Goal: Task Accomplishment & Management: Manage account settings

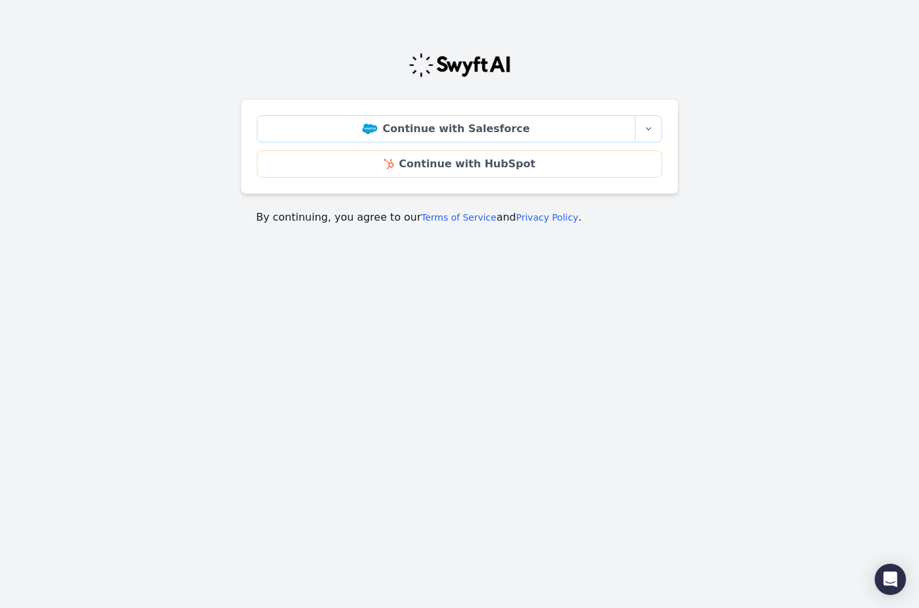
drag, startPoint x: 507, startPoint y: 356, endPoint x: 510, endPoint y: 396, distance: 40.5
click at [507, 345] on html "Continue with Salesforce More sign-in options Continue with Salesforce Sandbox …" at bounding box center [459, 172] width 919 height 345
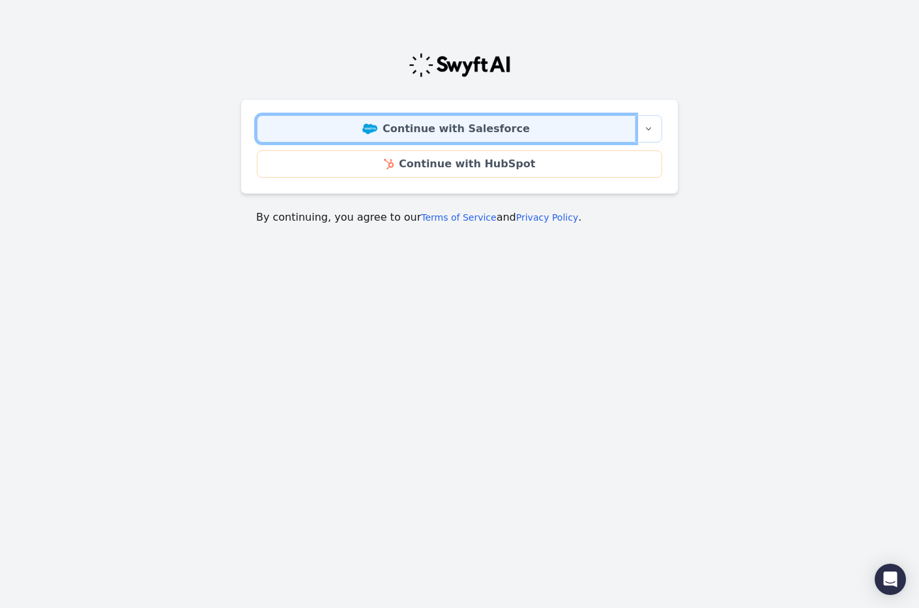
click at [458, 127] on link "Continue with Salesforce" at bounding box center [446, 128] width 378 height 27
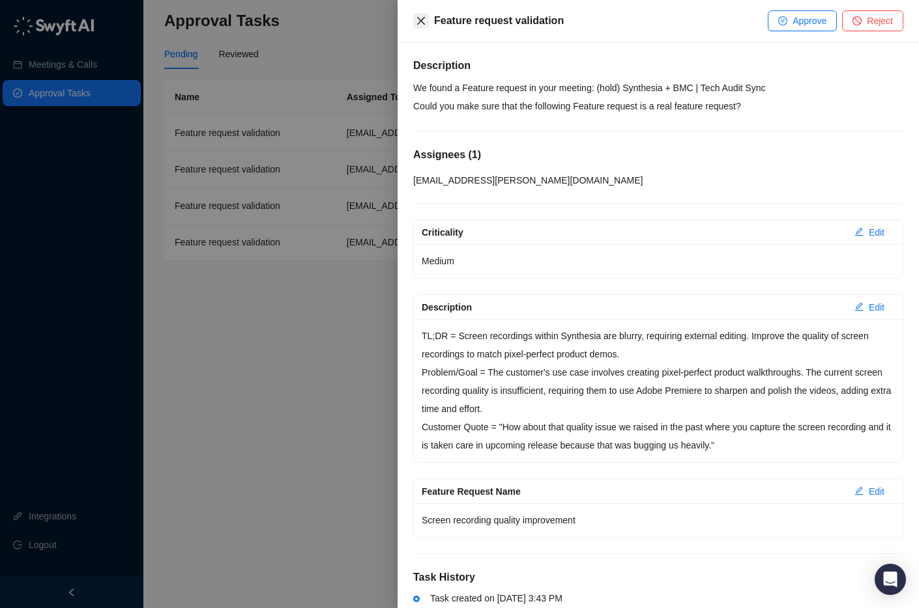
click at [416, 17] on icon "close" at bounding box center [421, 21] width 10 height 10
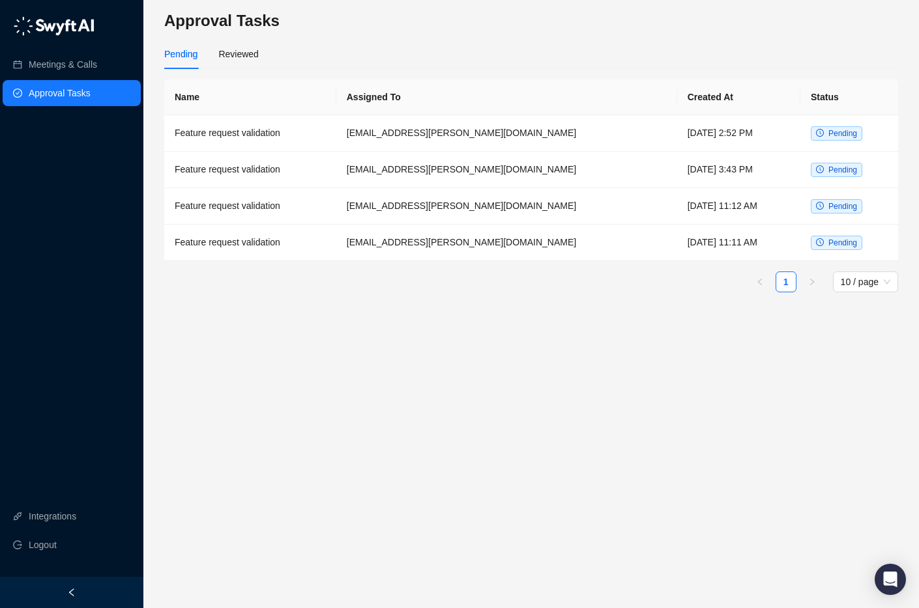
click at [377, 335] on main "Approval Tasks Pending Reviewed Name Assigned To Created At Status Feature requ…" at bounding box center [531, 304] width 734 height 588
click at [677, 248] on td "[DATE] 11:11 AM" at bounding box center [738, 243] width 123 height 36
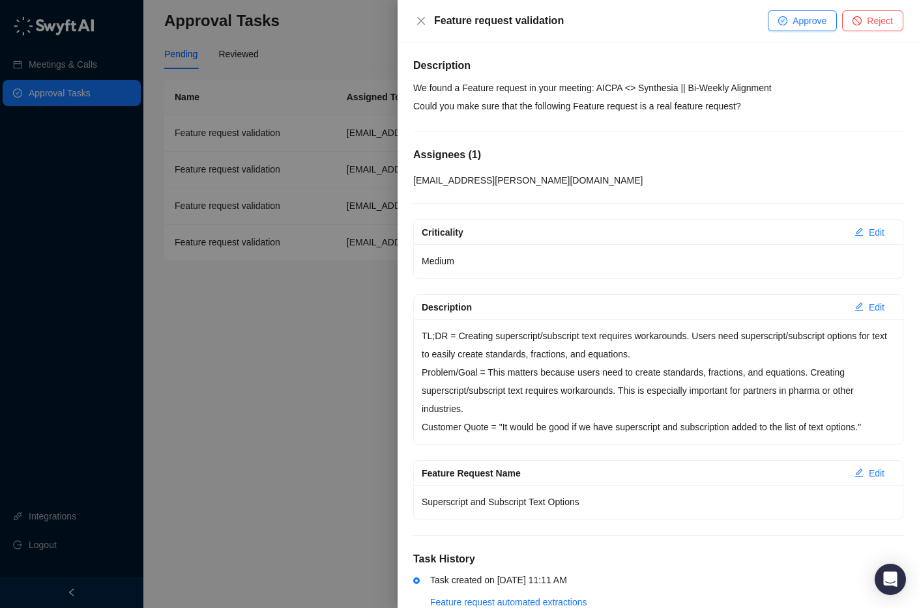
scroll to position [35, 0]
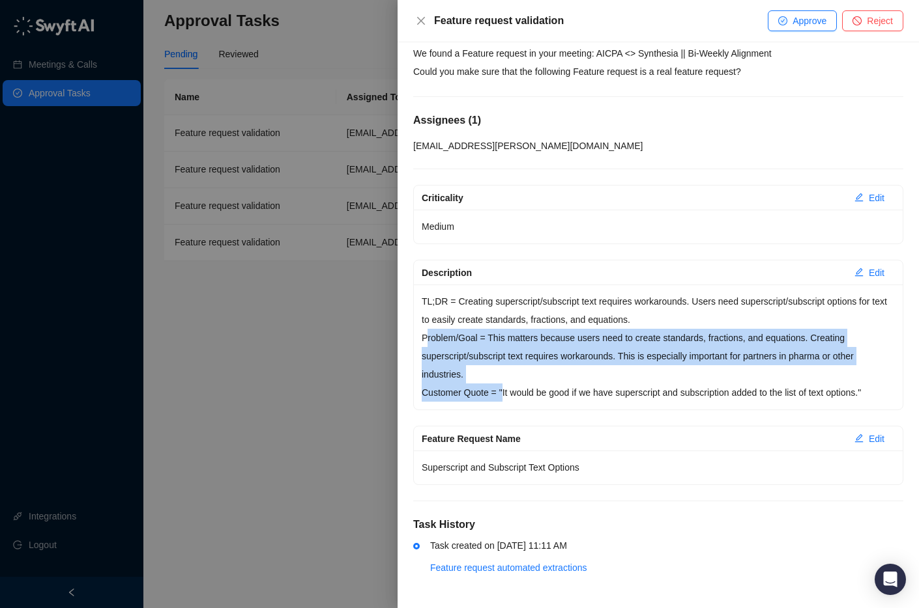
drag, startPoint x: 425, startPoint y: 340, endPoint x: 504, endPoint y: 384, distance: 90.1
click at [504, 384] on div "TL;DR = Creating superscript/subscript text requires workarounds. Users need su…" at bounding box center [658, 347] width 489 height 125
click at [506, 384] on p "Customer Quote = "It would be good if we have superscript and subscription adde…" at bounding box center [657, 393] width 473 height 18
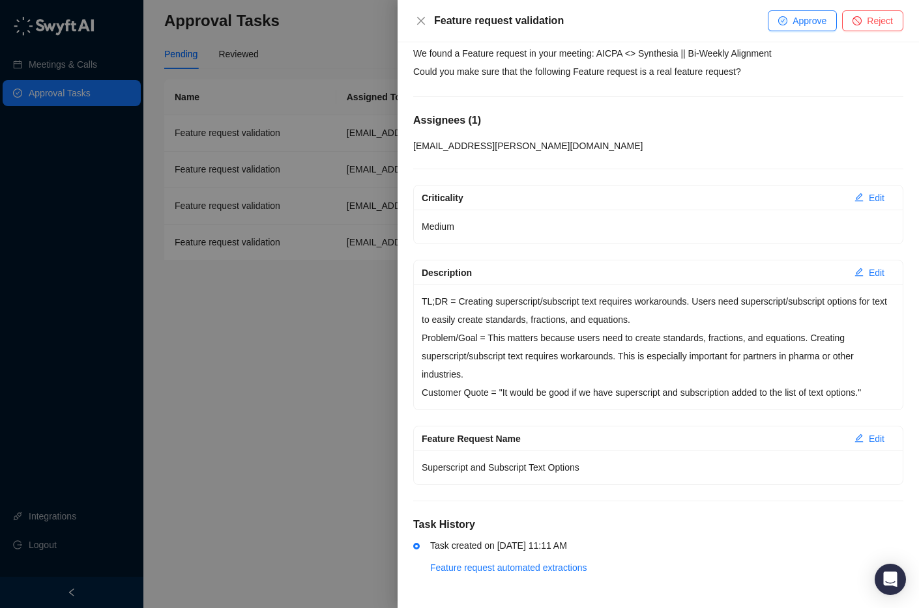
scroll to position [0, 0]
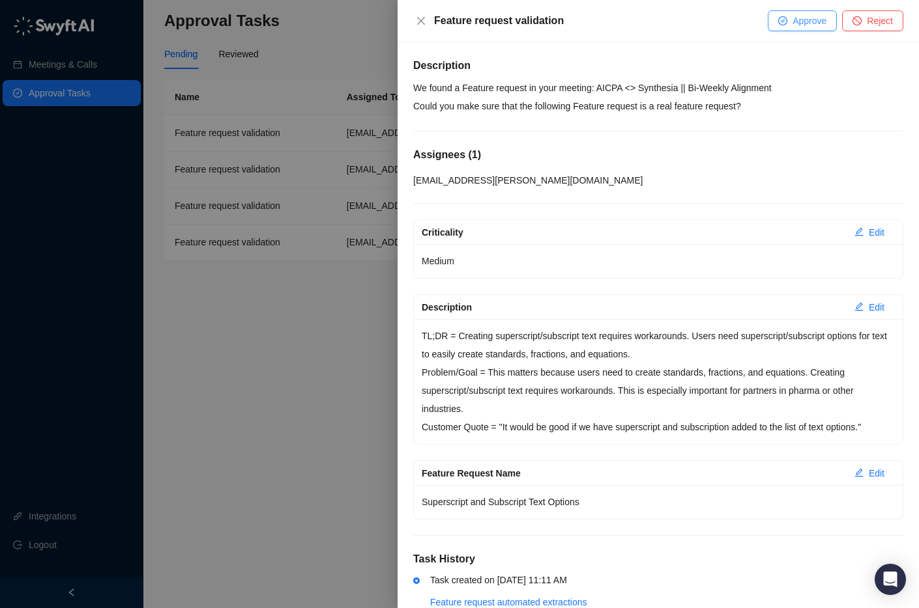
click at [784, 27] on button "Approve" at bounding box center [801, 20] width 69 height 21
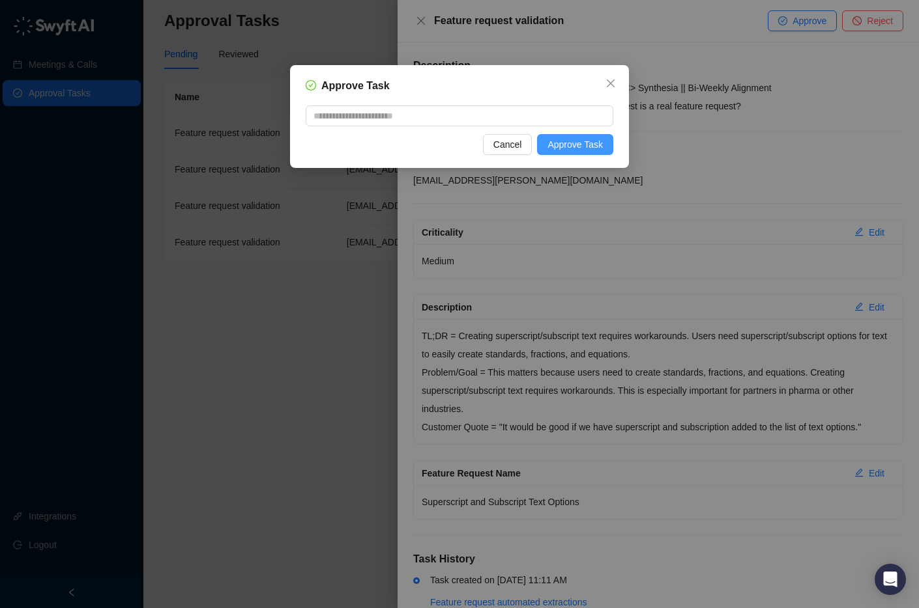
click at [597, 151] on span "Approve Task" at bounding box center [574, 144] width 55 height 14
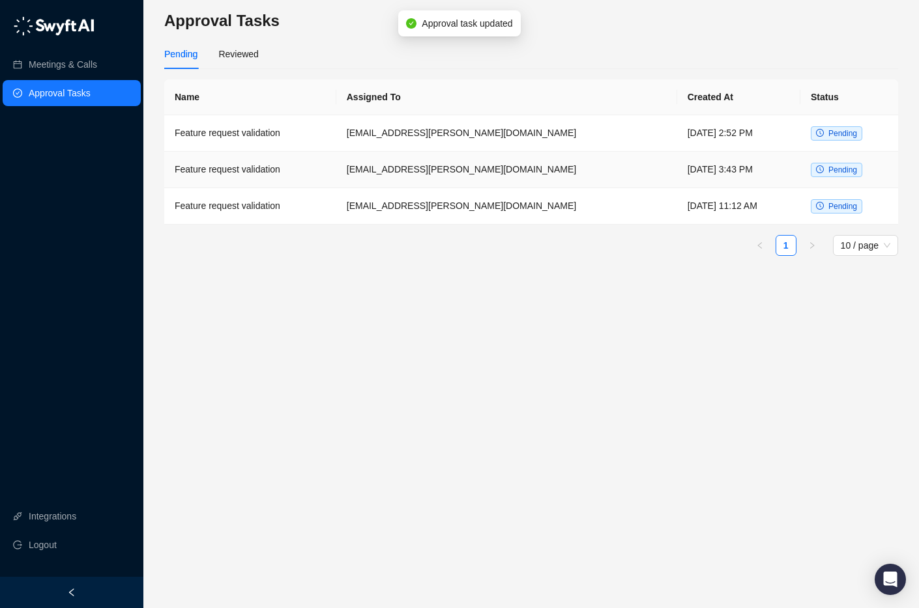
click at [677, 181] on td "[DATE] 3:43 PM" at bounding box center [738, 170] width 123 height 36
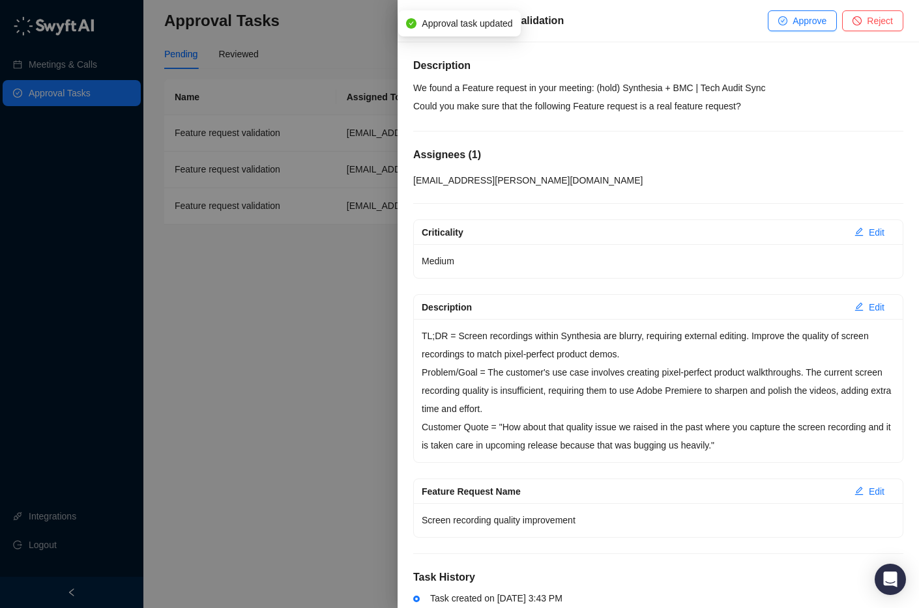
scroll to position [53, 0]
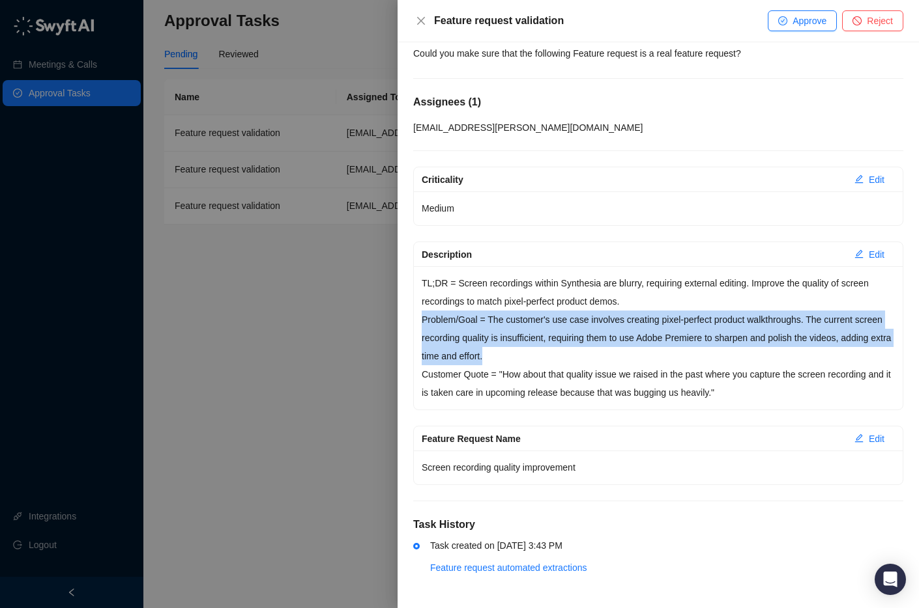
drag, startPoint x: 425, startPoint y: 321, endPoint x: 597, endPoint y: 350, distance: 175.1
click at [597, 350] on p "Problem/Goal = The customer's use case involves creating pixel-perfect product …" at bounding box center [657, 338] width 473 height 55
drag, startPoint x: 421, startPoint y: 322, endPoint x: 593, endPoint y: 355, distance: 174.5
click at [593, 355] on p "Problem/Goal = The customer's use case involves creating pixel-perfect product …" at bounding box center [657, 338] width 473 height 55
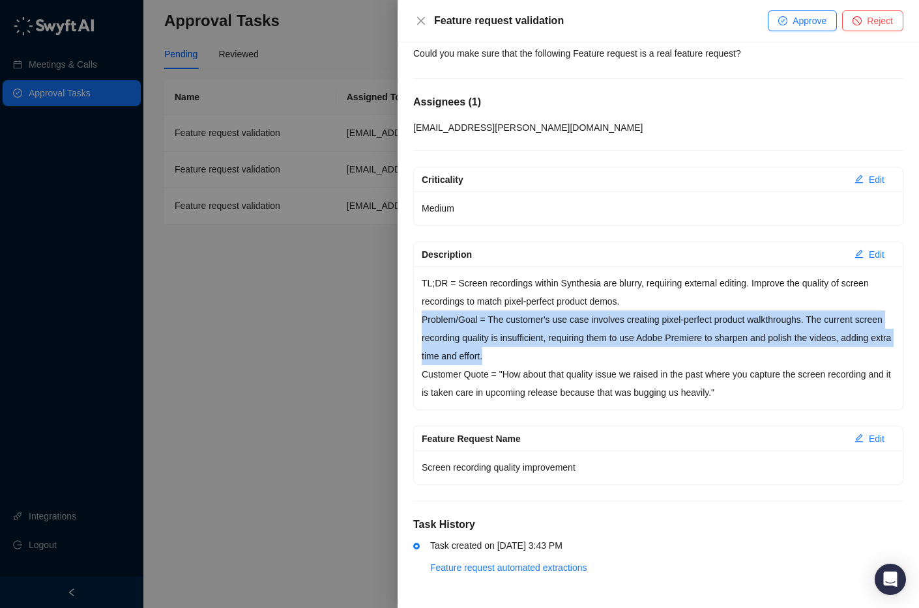
click at [593, 354] on p "Problem/Goal = The customer's use case involves creating pixel-perfect product …" at bounding box center [657, 338] width 473 height 55
drag, startPoint x: 422, startPoint y: 319, endPoint x: 575, endPoint y: 362, distance: 158.8
click at [575, 362] on p "Problem/Goal = The customer's use case involves creating pixel-perfect product …" at bounding box center [657, 338] width 473 height 55
click at [554, 356] on p "Problem/Goal = The customer's use case involves creating pixel-perfect product …" at bounding box center [657, 338] width 473 height 55
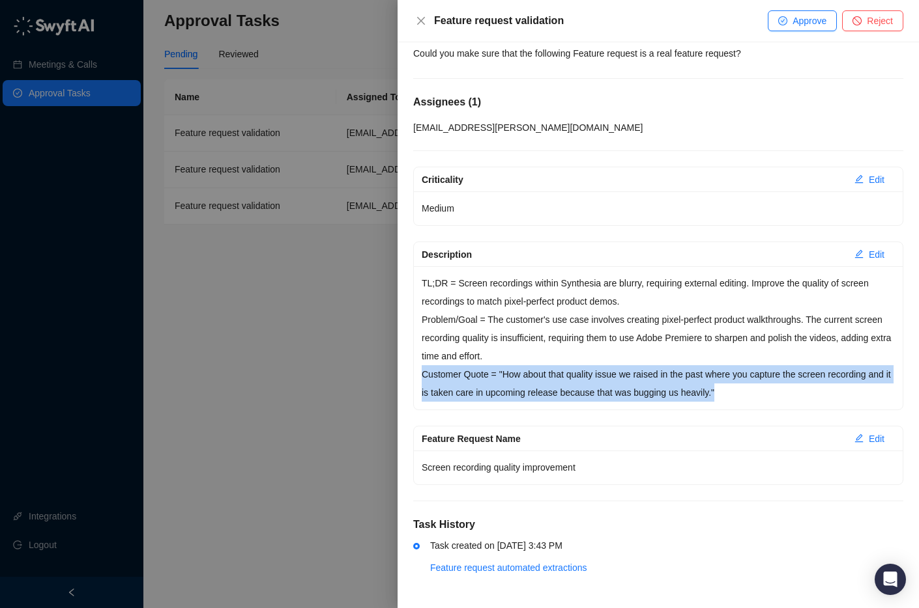
drag, startPoint x: 431, startPoint y: 376, endPoint x: 765, endPoint y: 398, distance: 334.9
click at [765, 398] on p "Customer Quote = "How about that quality issue we raised in the past where you …" at bounding box center [657, 383] width 473 height 36
click at [752, 393] on p "Customer Quote = "How about that quality issue we raised in the past where you …" at bounding box center [657, 383] width 473 height 36
drag, startPoint x: 537, startPoint y: 376, endPoint x: 777, endPoint y: 389, distance: 240.1
click at [777, 389] on p "Customer Quote = "How about that quality issue we raised in the past where you …" at bounding box center [657, 383] width 473 height 36
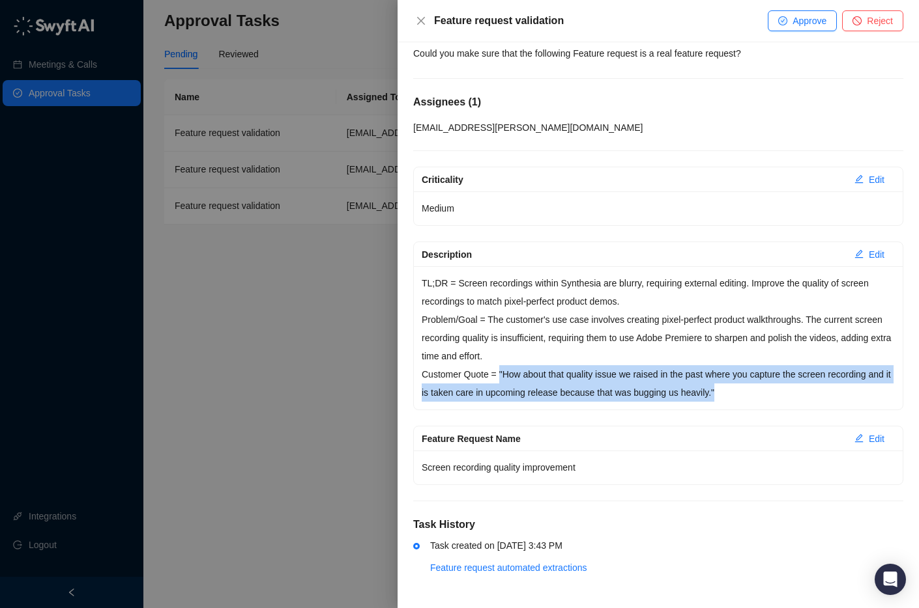
click at [758, 388] on p "Customer Quote = "How about that quality issue we raised in the past where you …" at bounding box center [657, 383] width 473 height 36
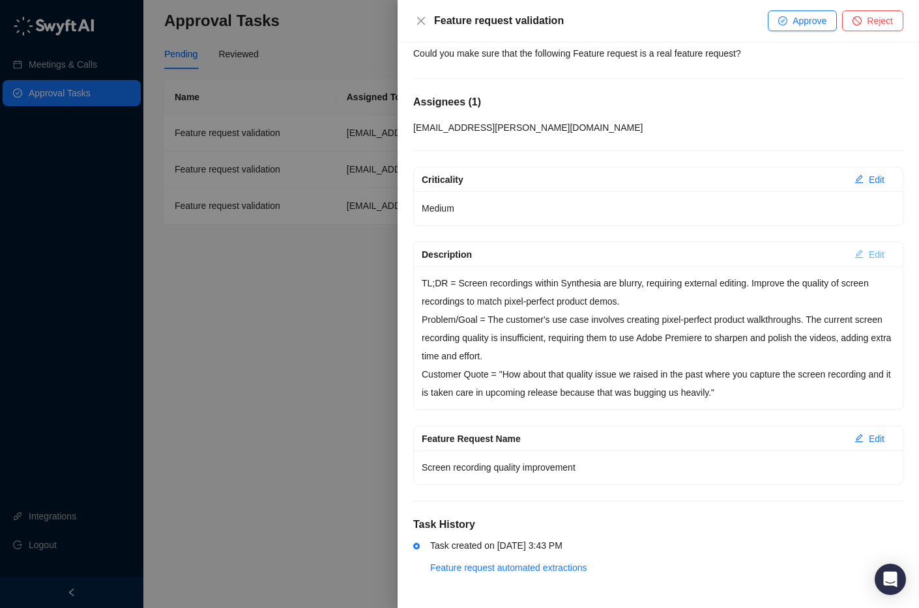
click at [877, 251] on span "Edit" at bounding box center [876, 255] width 16 height 14
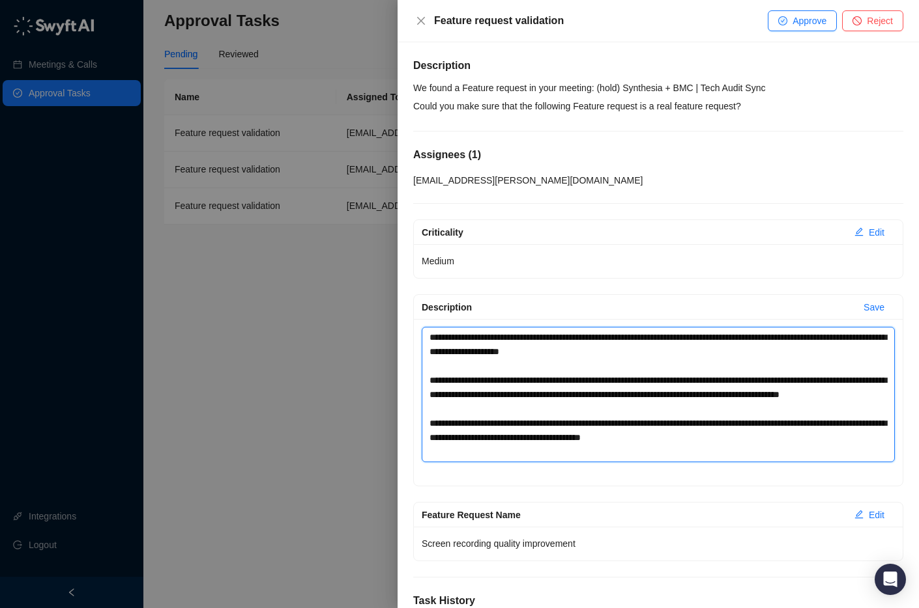
click at [662, 443] on textarea "**********" at bounding box center [657, 394] width 473 height 135
type textarea "**********"
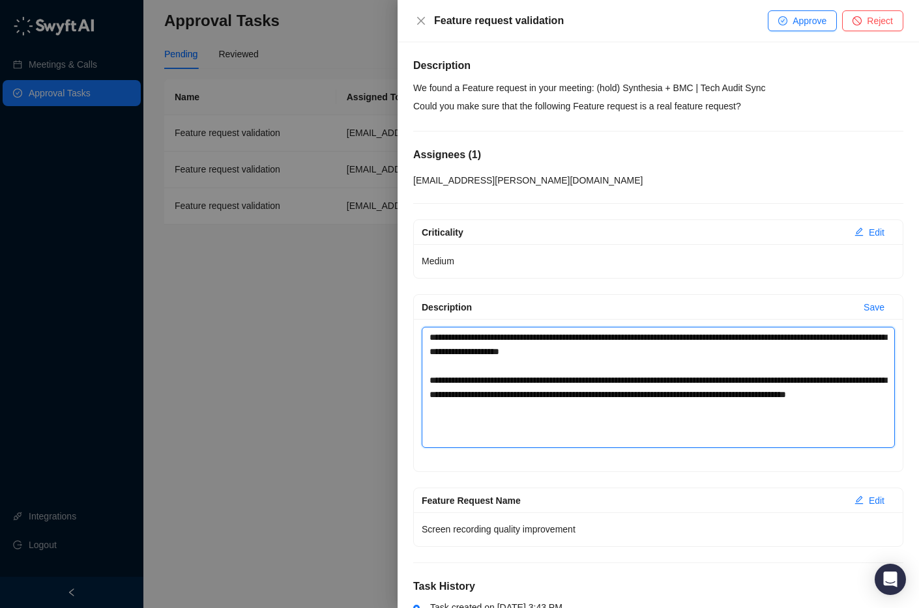
type textarea "**********"
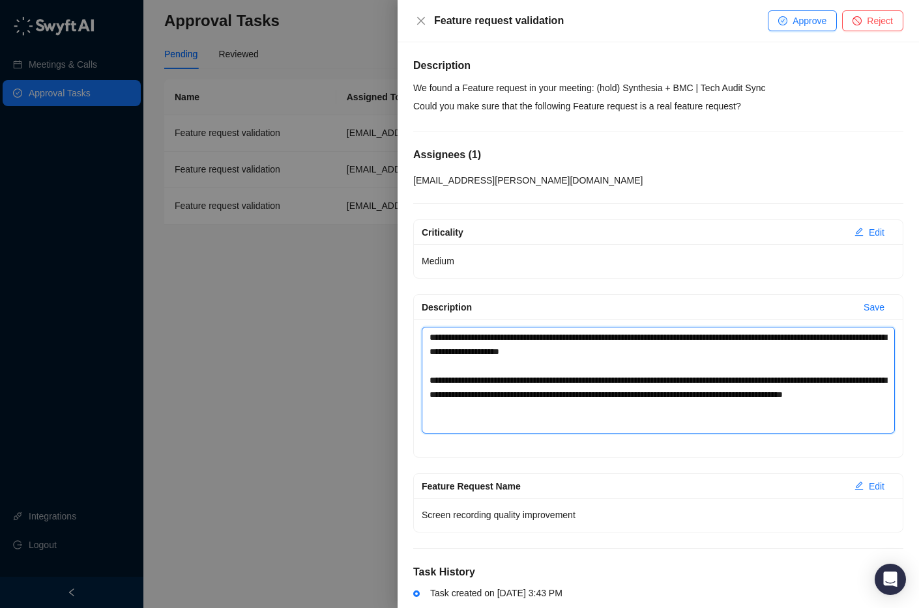
type textarea "**********"
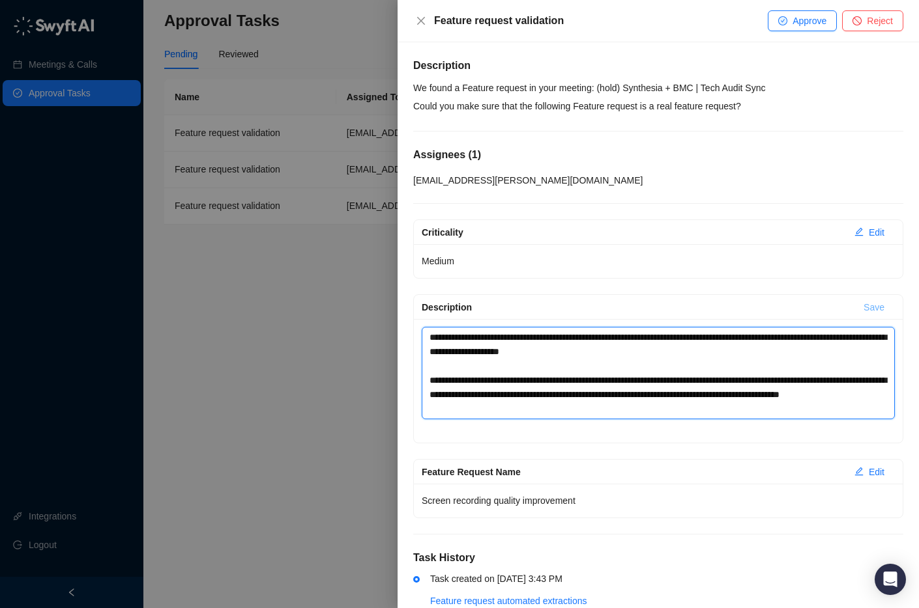
type textarea "**********"
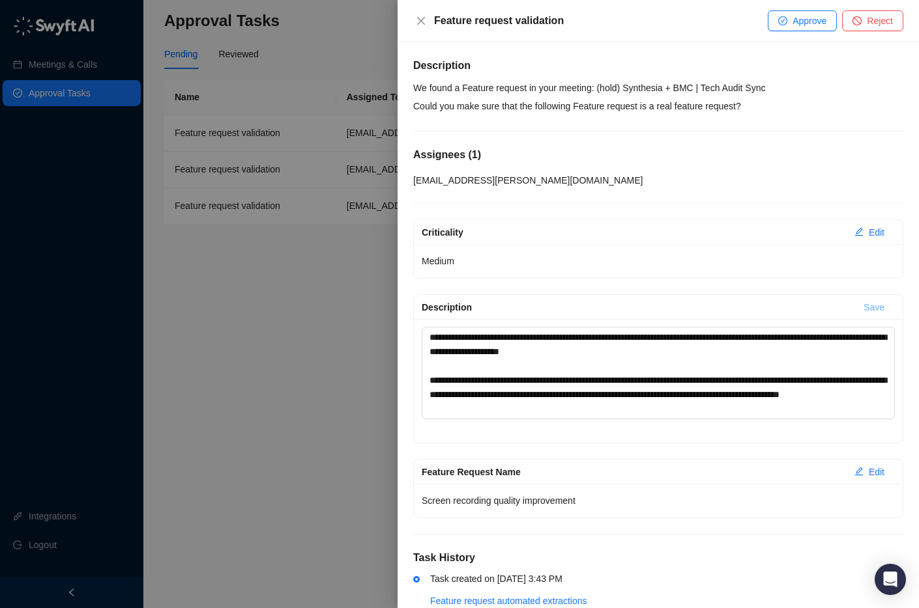
click at [874, 311] on span "Save" at bounding box center [873, 307] width 21 height 14
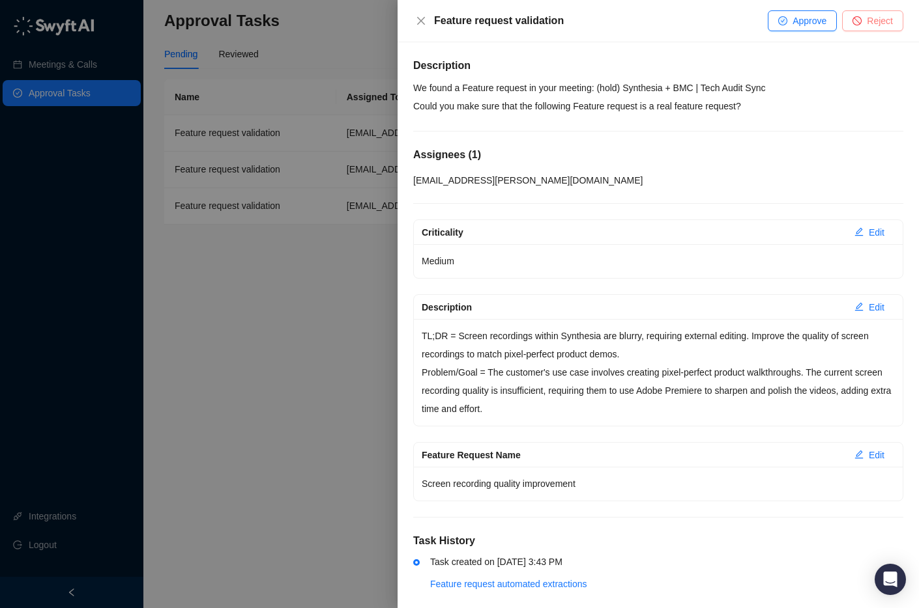
click at [877, 17] on span "Reject" at bounding box center [879, 21] width 26 height 14
type textarea "**********"
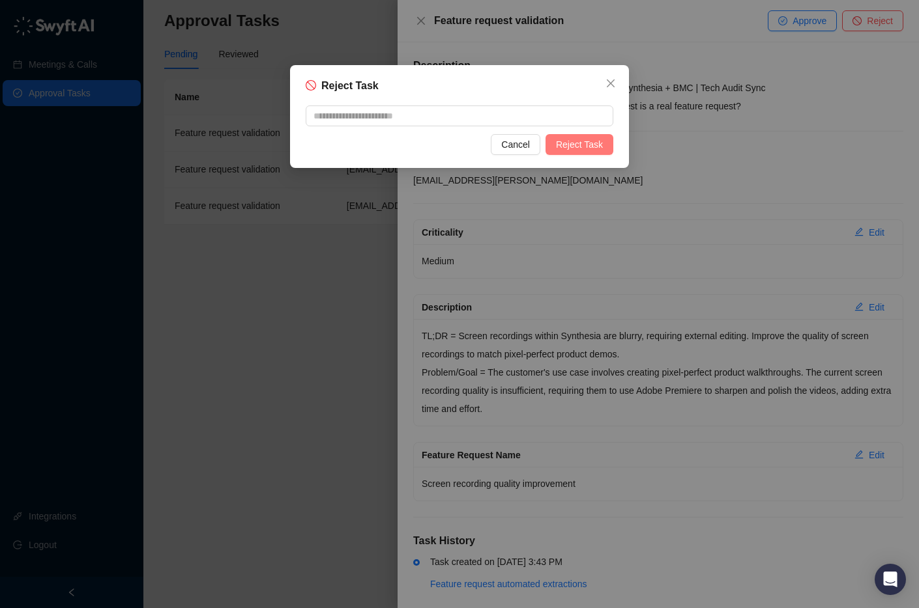
click at [586, 141] on span "Reject Task" at bounding box center [579, 144] width 47 height 14
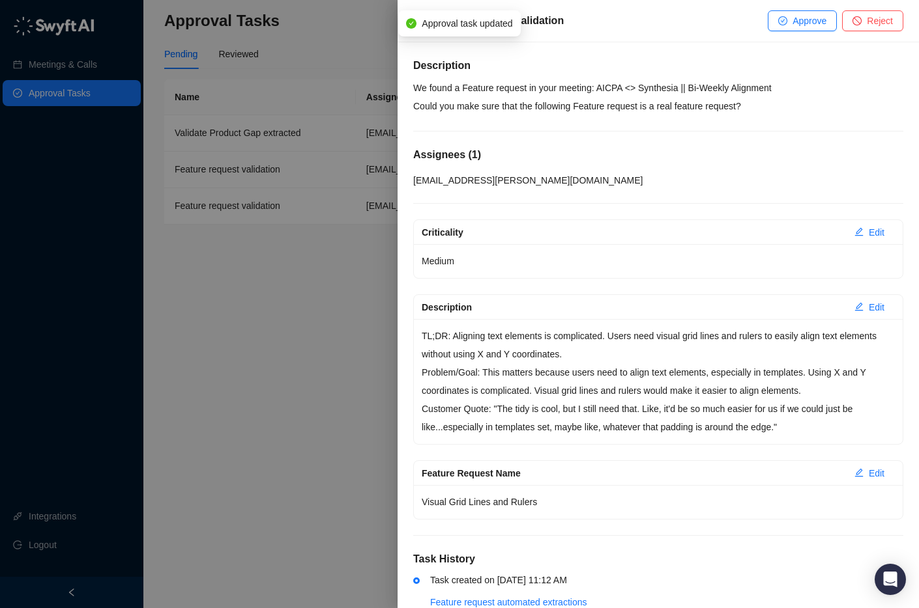
click at [343, 275] on div at bounding box center [459, 304] width 919 height 608
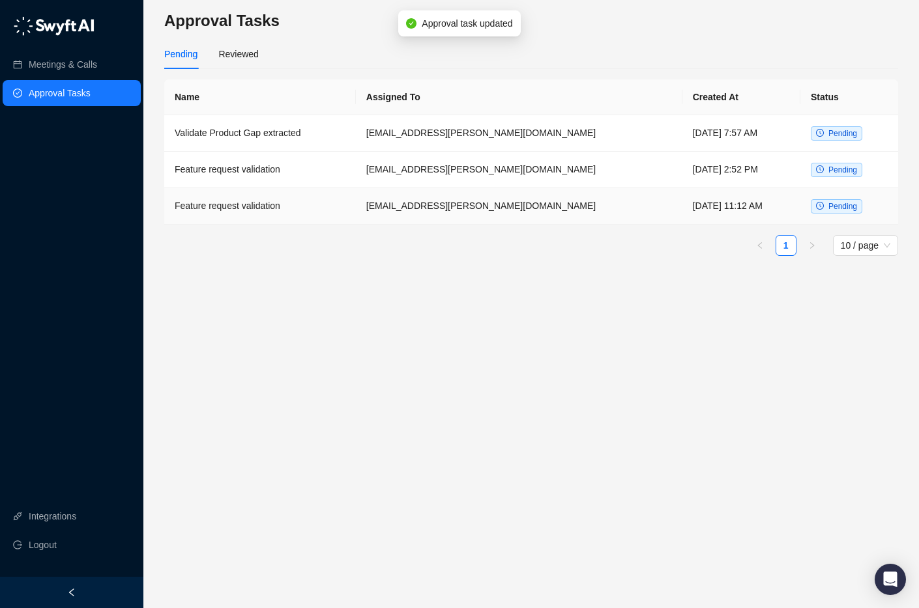
click at [487, 204] on td "[EMAIL_ADDRESS][PERSON_NAME][DOMAIN_NAME]" at bounding box center [519, 206] width 326 height 36
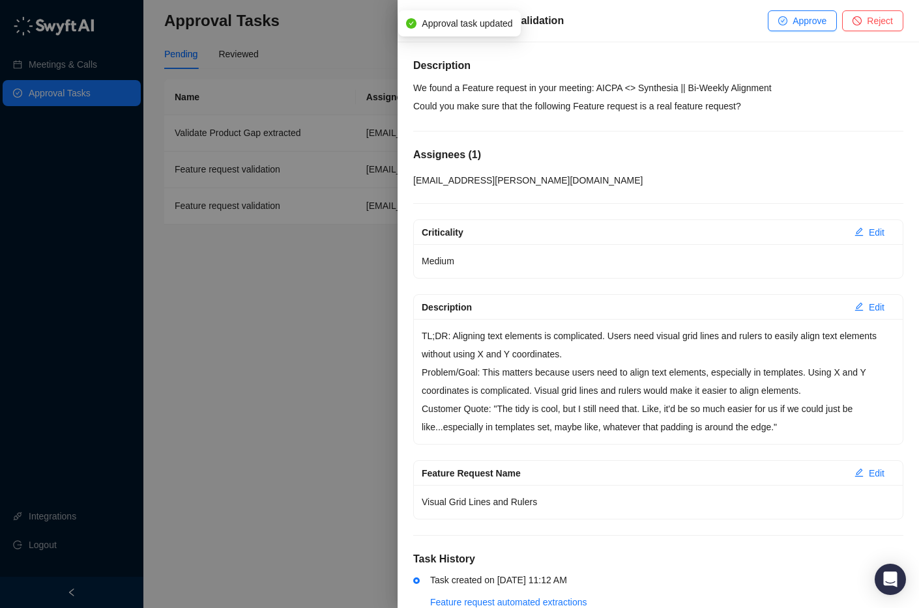
click at [296, 263] on div at bounding box center [459, 304] width 919 height 608
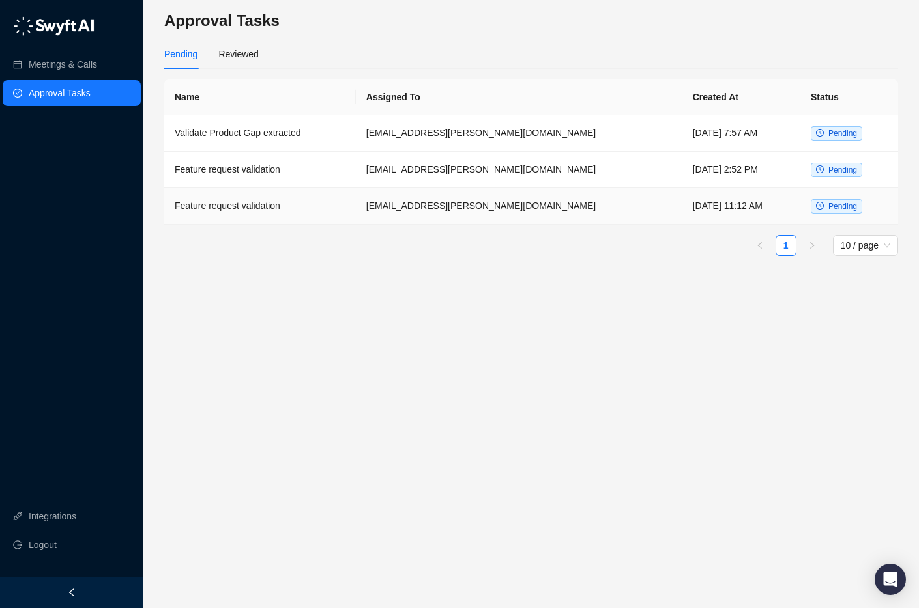
click at [736, 205] on td "[DATE] 11:12 AM" at bounding box center [741, 206] width 118 height 36
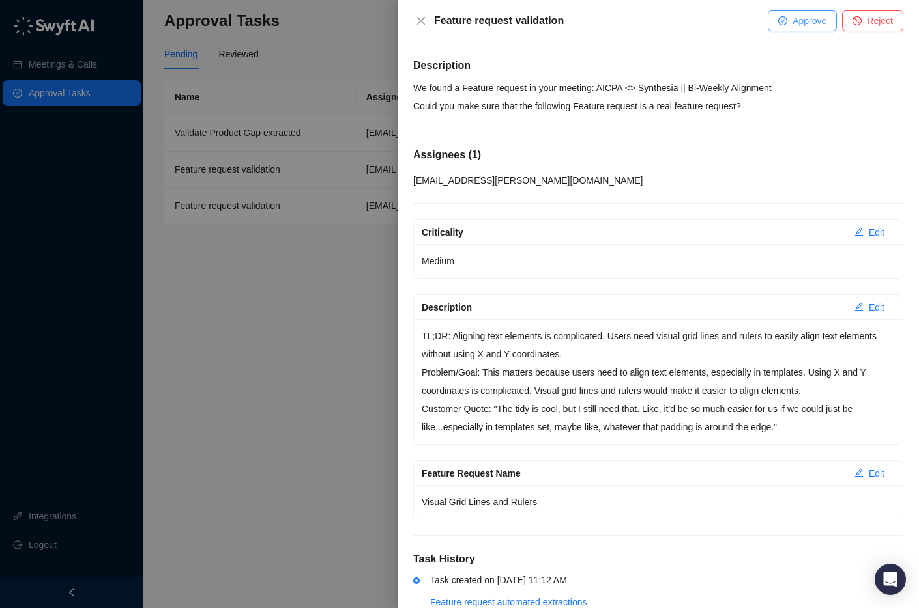
click at [805, 19] on span "Approve" at bounding box center [809, 21] width 34 height 14
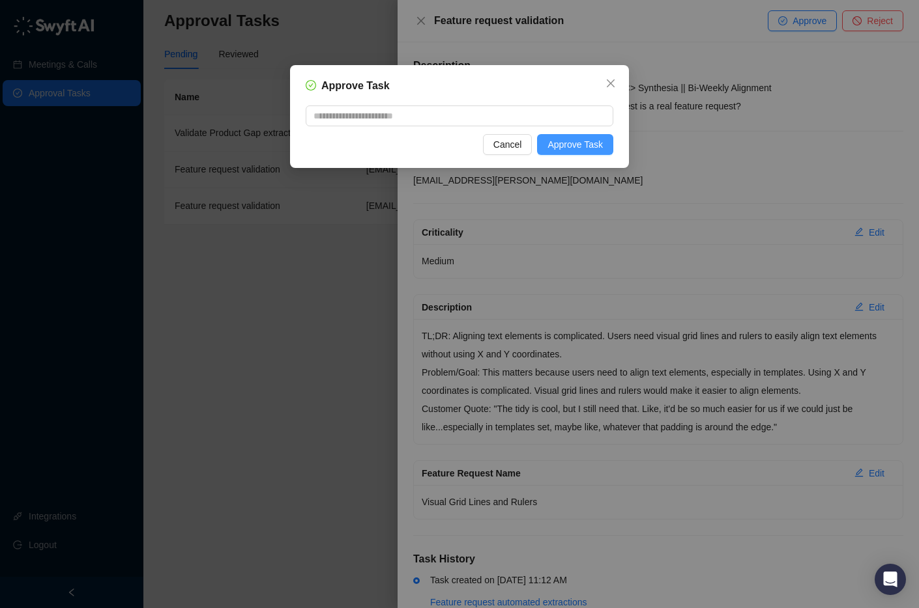
click at [586, 148] on span "Approve Task" at bounding box center [574, 144] width 55 height 14
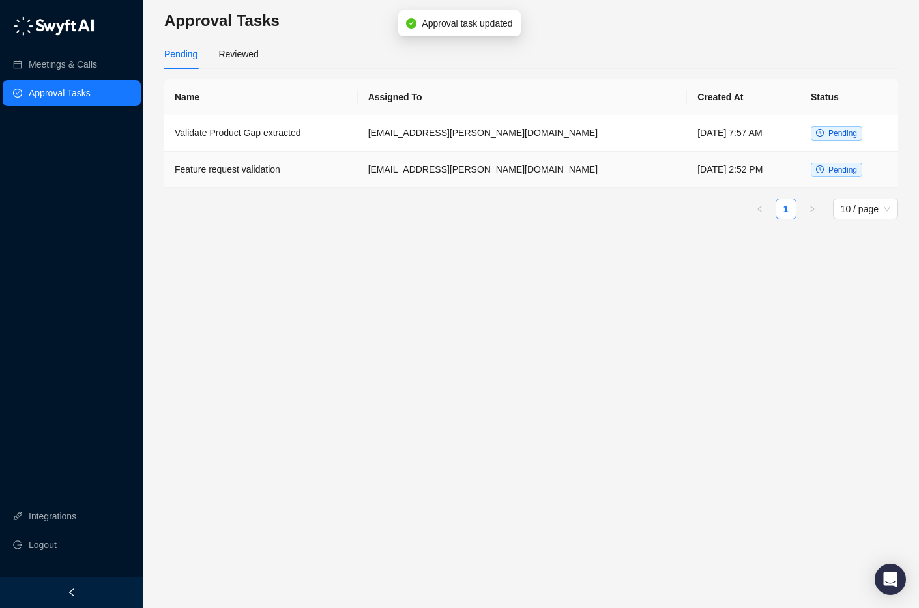
click at [487, 174] on td "[EMAIL_ADDRESS][PERSON_NAME][DOMAIN_NAME]" at bounding box center [523, 170] width 330 height 36
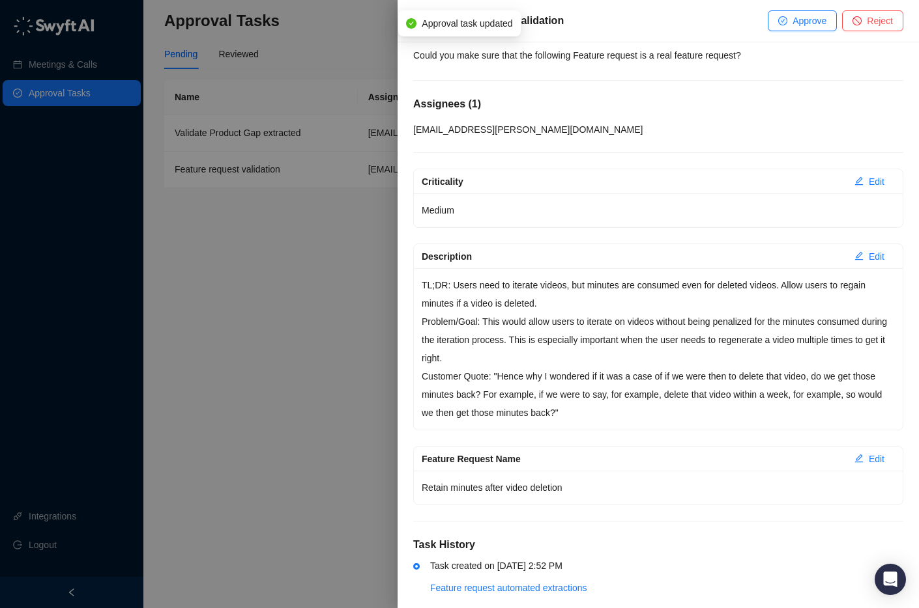
scroll to position [71, 0]
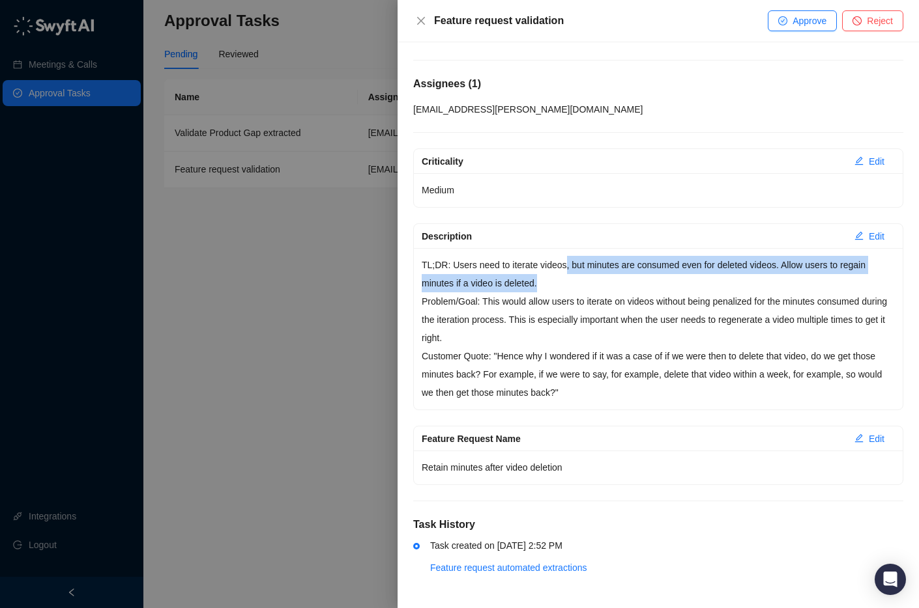
drag, startPoint x: 573, startPoint y: 264, endPoint x: 605, endPoint y: 285, distance: 38.5
click at [605, 285] on p "TL;DR: Users need to iterate videos, but minutes are consumed even for deleted …" at bounding box center [657, 274] width 473 height 36
drag, startPoint x: 427, startPoint y: 263, endPoint x: 575, endPoint y: 279, distance: 148.8
click at [575, 279] on p "TL;DR: Users need to iterate videos, but minutes are consumed even for deleted …" at bounding box center [657, 274] width 473 height 36
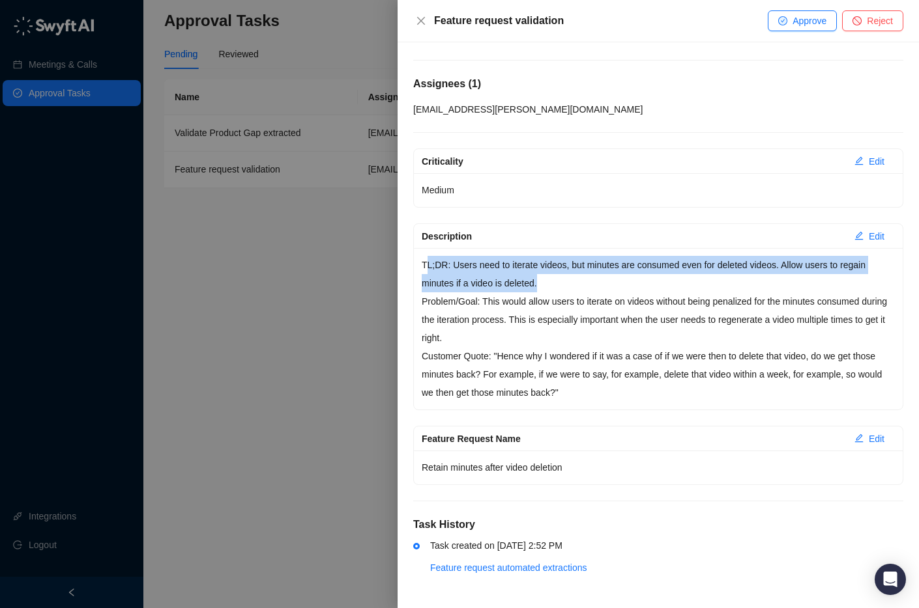
click at [575, 279] on p "TL;DR: Users need to iterate videos, but minutes are consumed even for deleted …" at bounding box center [657, 274] width 473 height 36
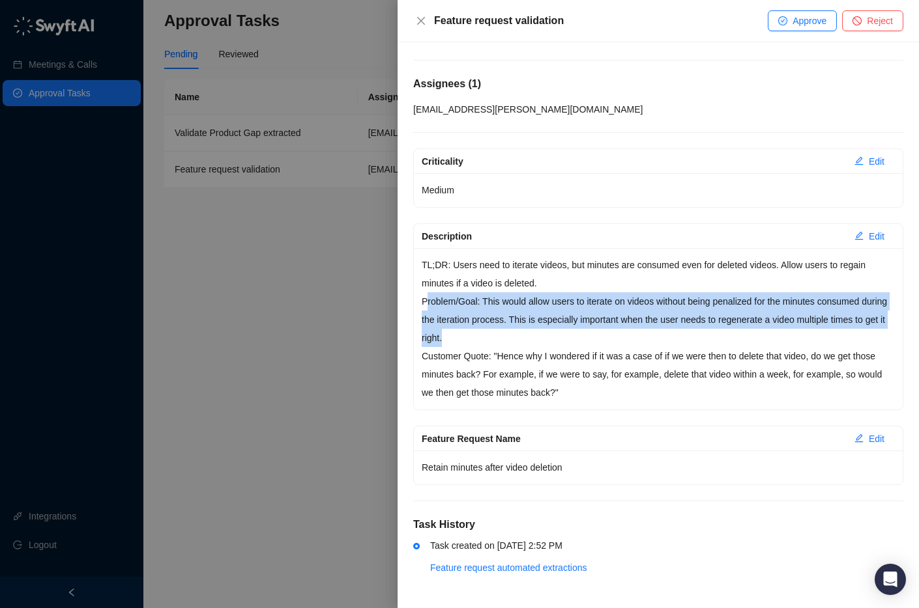
drag, startPoint x: 425, startPoint y: 302, endPoint x: 567, endPoint y: 330, distance: 144.7
click at [567, 330] on p "Problem/Goal: This would allow users to iterate on videos without being penaliz…" at bounding box center [657, 319] width 473 height 55
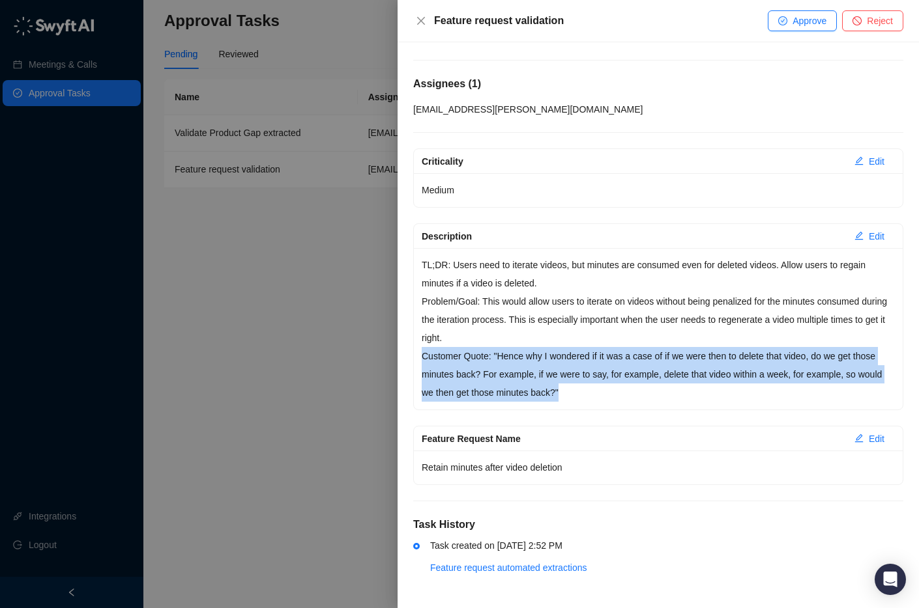
drag, startPoint x: 471, startPoint y: 362, endPoint x: 627, endPoint y: 392, distance: 158.5
click at [627, 392] on p "Customer Quote: "Hence why I wondered if it was a case of if we were then to de…" at bounding box center [657, 374] width 473 height 55
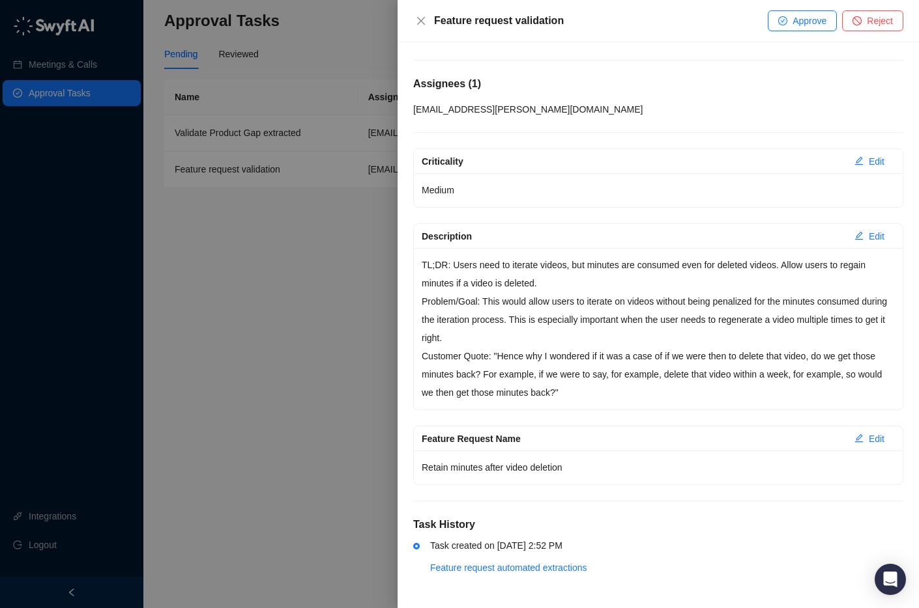
scroll to position [0, 0]
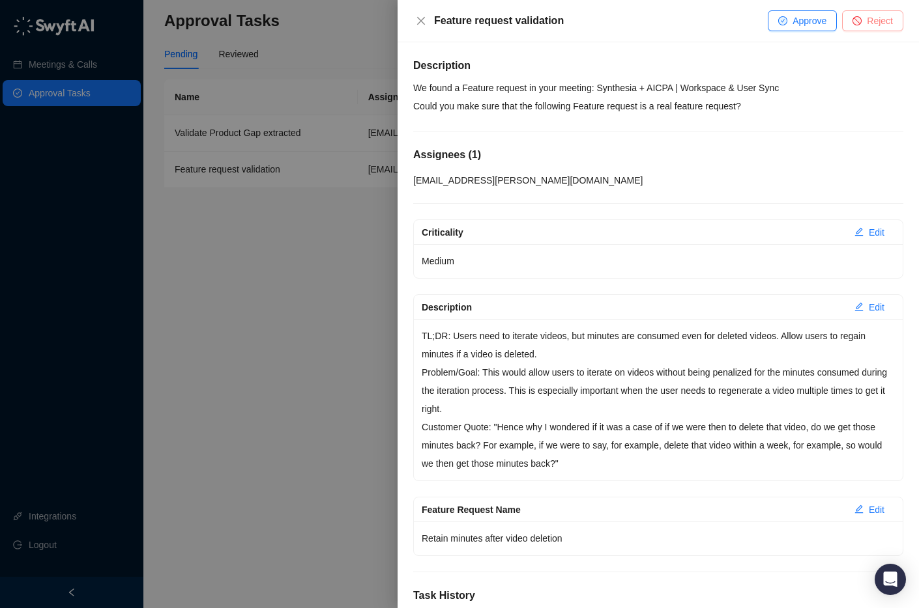
click at [902, 21] on button "Reject" at bounding box center [872, 20] width 61 height 21
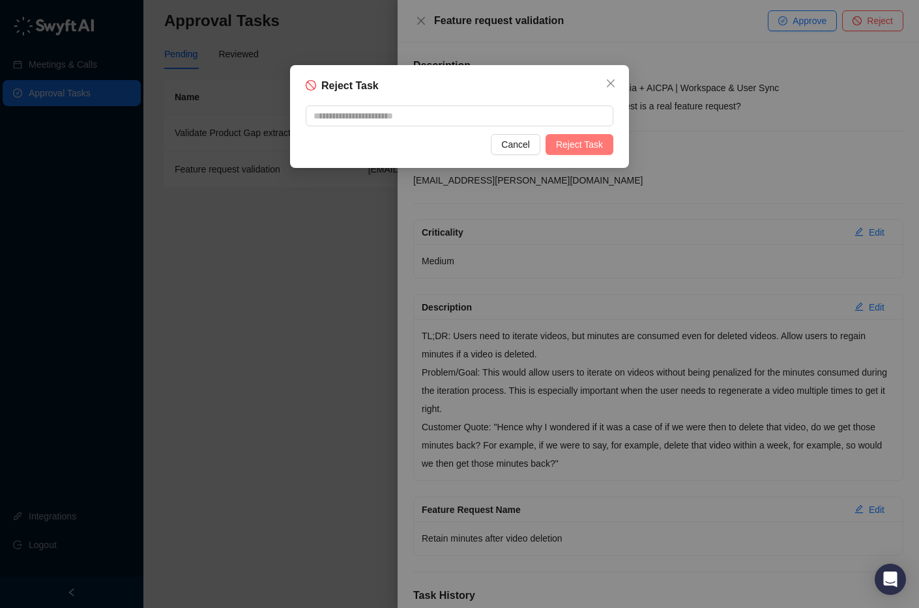
click at [577, 141] on span "Reject Task" at bounding box center [579, 144] width 47 height 14
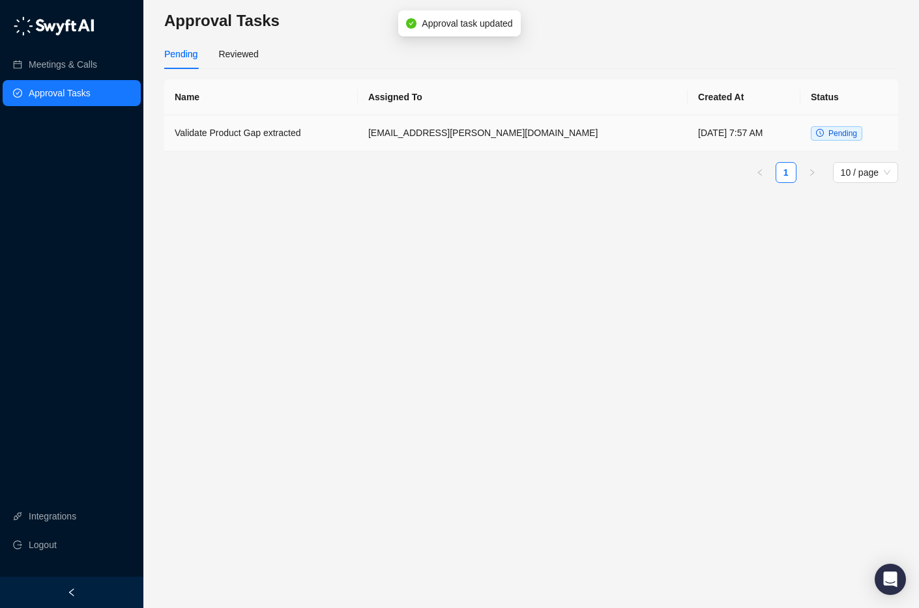
click at [552, 122] on td "[EMAIL_ADDRESS][PERSON_NAME][DOMAIN_NAME]" at bounding box center [523, 133] width 330 height 36
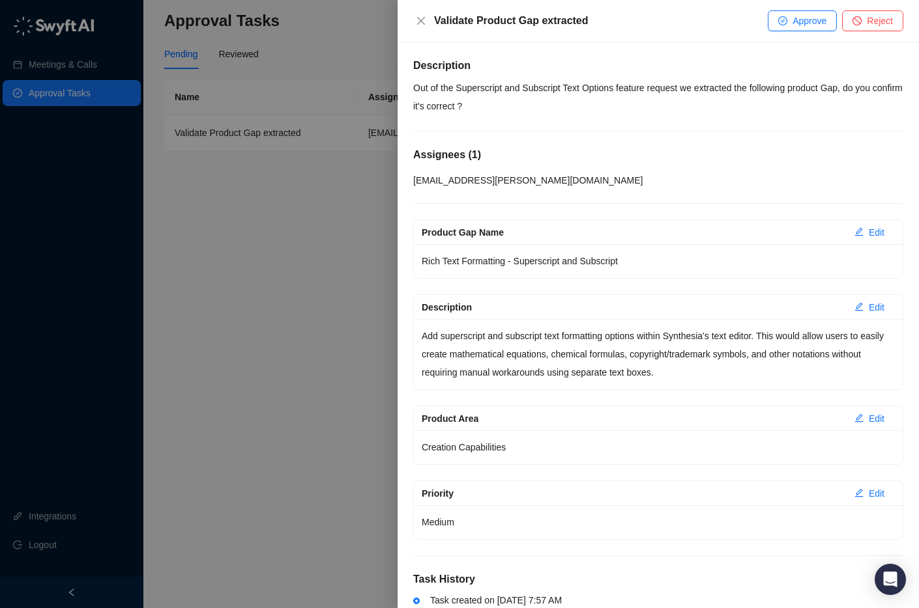
scroll to position [55, 0]
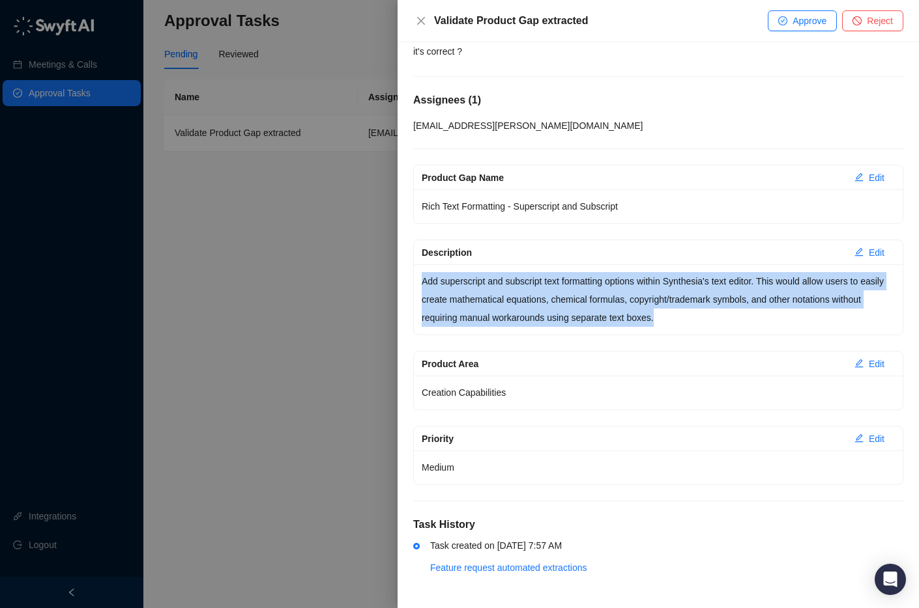
drag, startPoint x: 422, startPoint y: 281, endPoint x: 744, endPoint y: 316, distance: 323.7
click at [745, 316] on p "Add superscript and subscript text formatting options within Synthesia's text e…" at bounding box center [657, 299] width 473 height 55
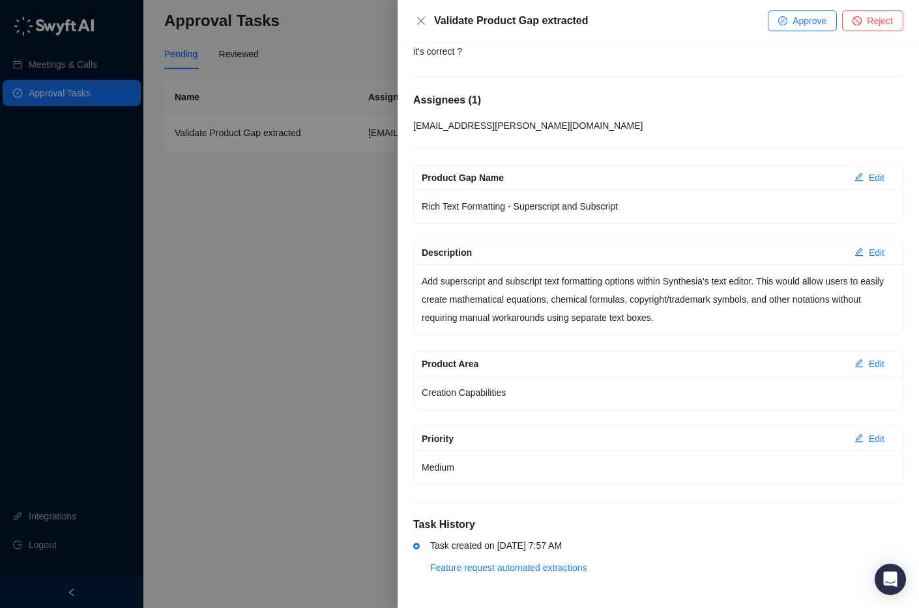
click at [698, 309] on p "Add superscript and subscript text formatting options within Synthesia's text e…" at bounding box center [657, 299] width 473 height 55
click at [862, 20] on button "Reject" at bounding box center [872, 20] width 61 height 21
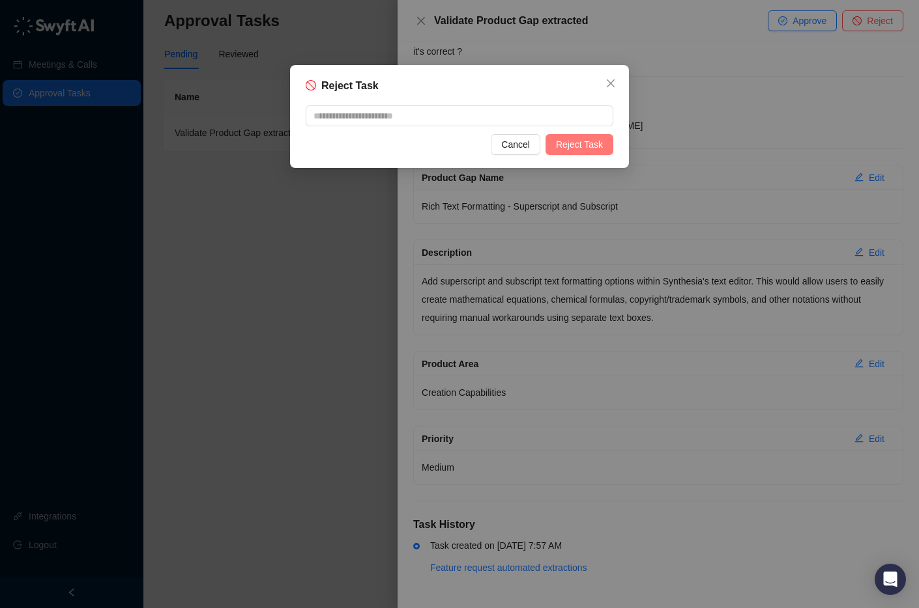
click at [610, 143] on button "Reject Task" at bounding box center [579, 144] width 68 height 21
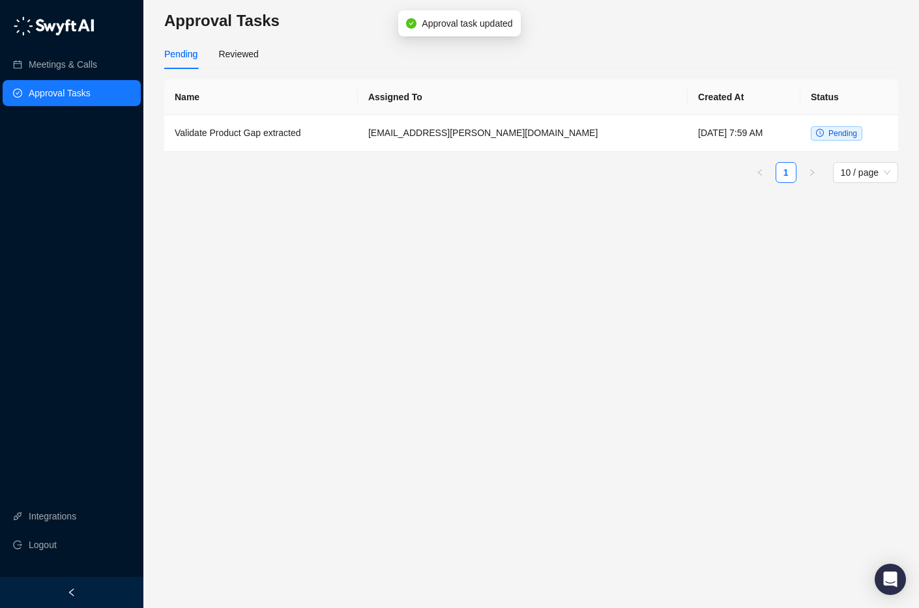
click at [532, 231] on main "Approval Tasks Pending Reviewed Name Assigned To Created At Status Validate Pro…" at bounding box center [531, 304] width 734 height 588
click at [64, 66] on link "Meetings & Calls" at bounding box center [63, 64] width 68 height 26
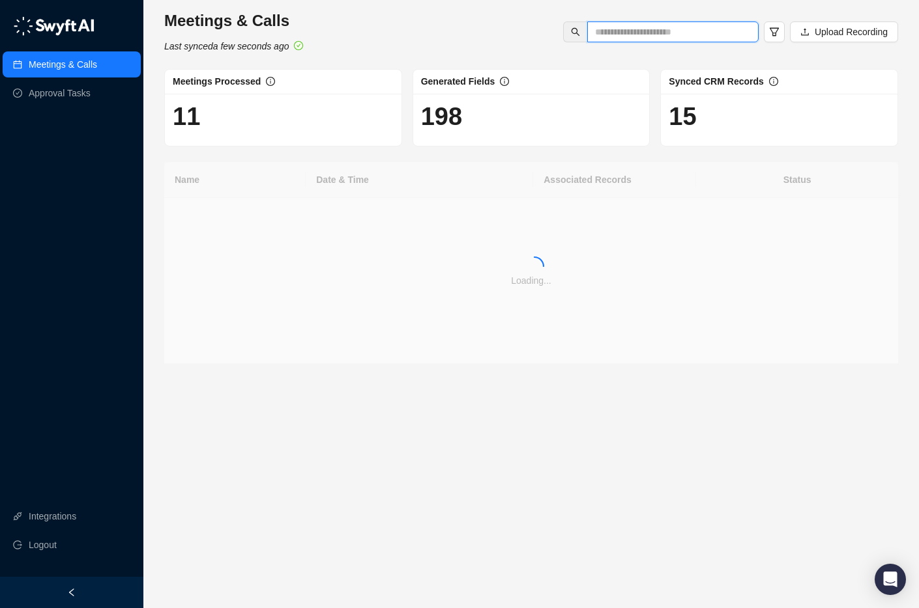
click at [644, 35] on input "text" at bounding box center [667, 32] width 145 height 14
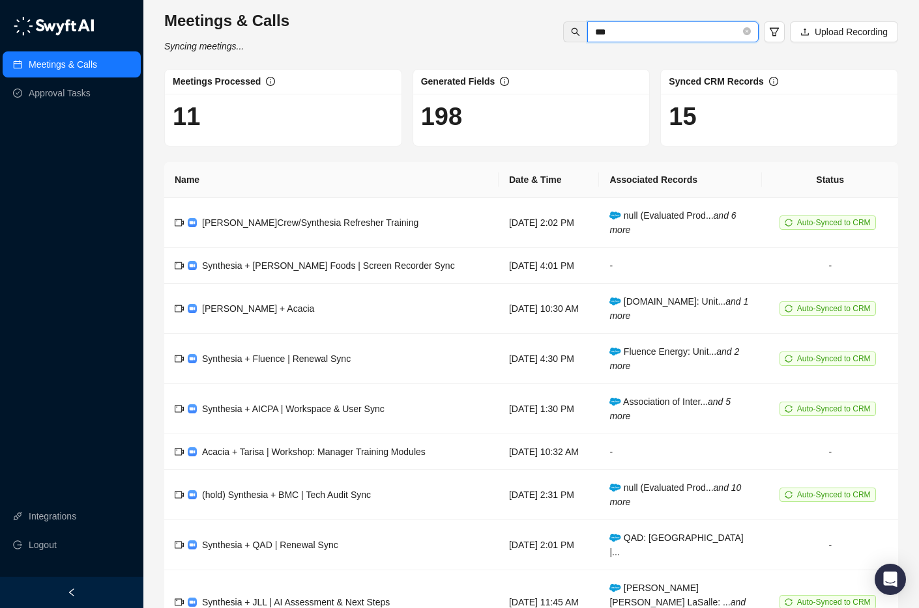
type input "***"
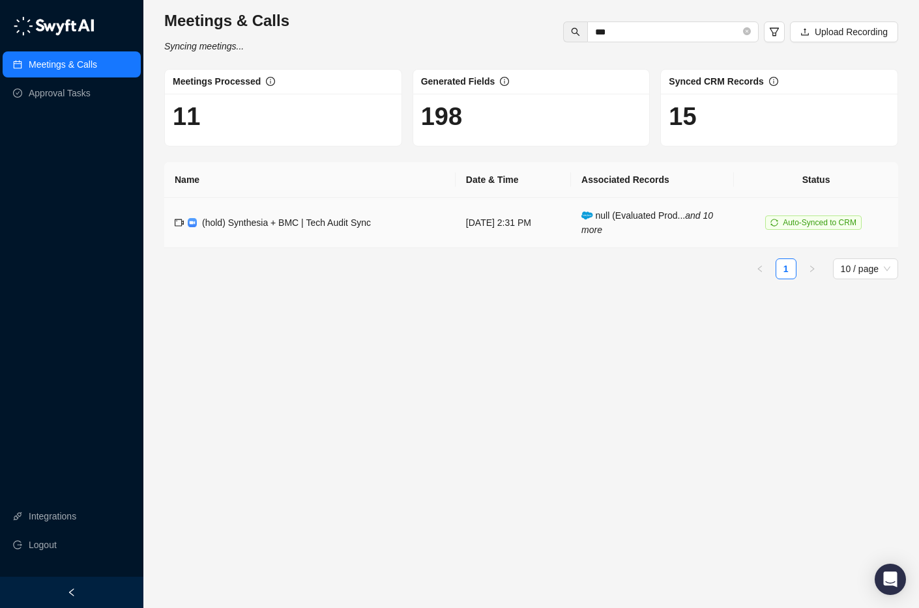
click at [300, 221] on span "(hold) Synthesia + BMC | Tech Audit Sync" at bounding box center [286, 223] width 169 height 10
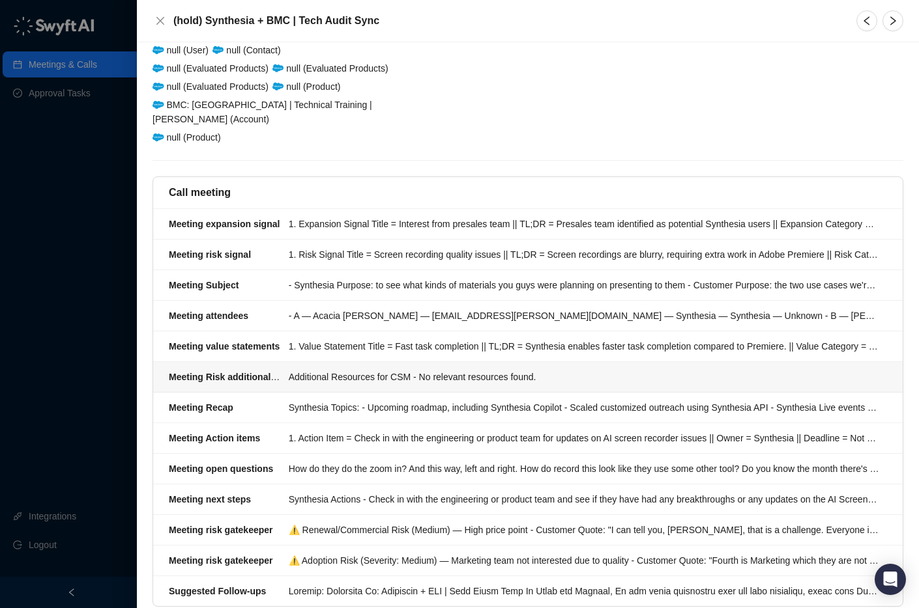
scroll to position [246, 0]
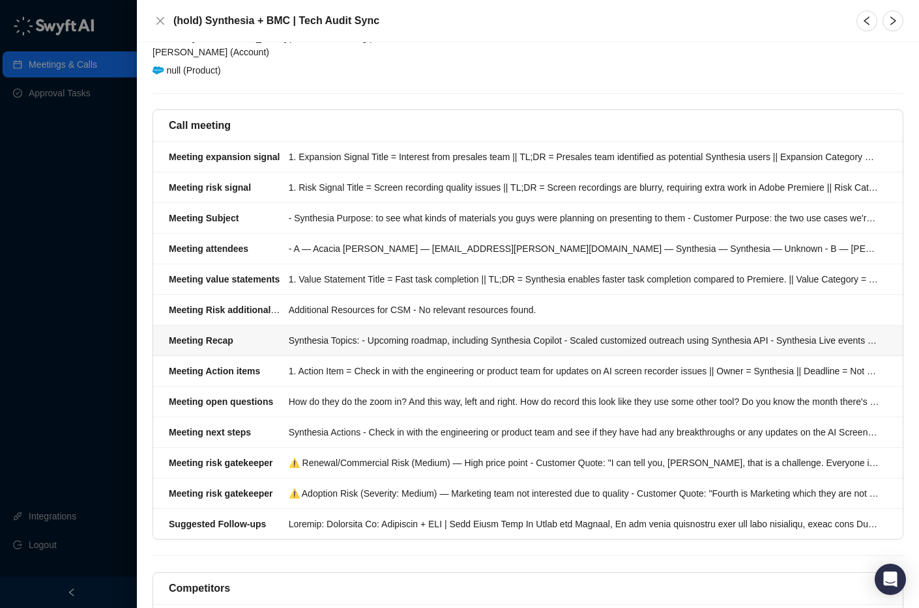
click at [266, 334] on div "Meeting Recap" at bounding box center [225, 341] width 112 height 14
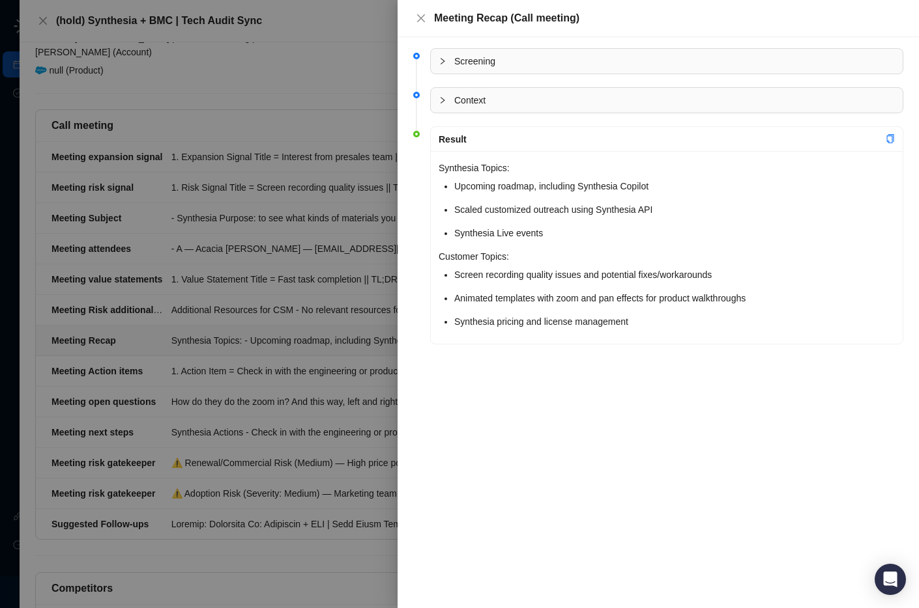
click at [235, 343] on div at bounding box center [459, 304] width 919 height 608
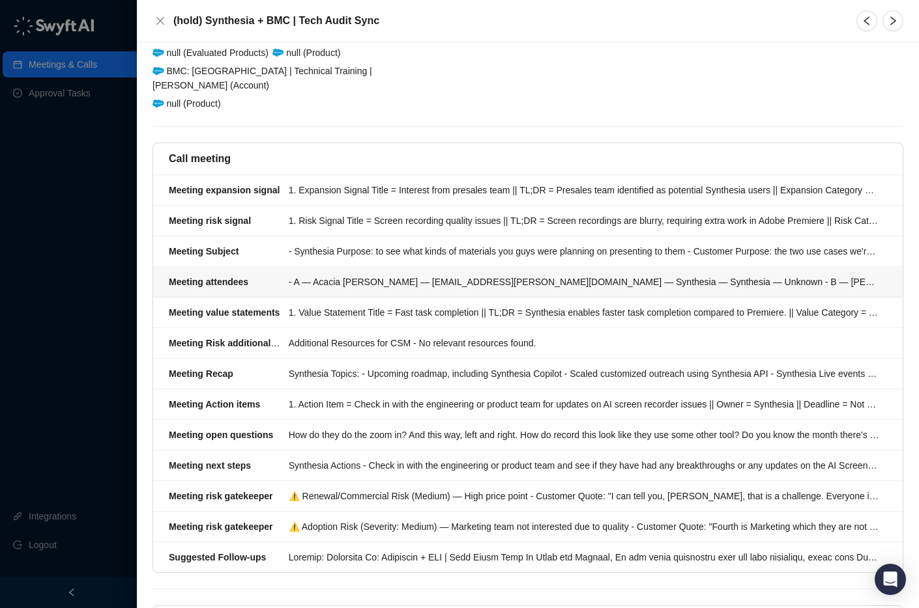
scroll to position [244, 0]
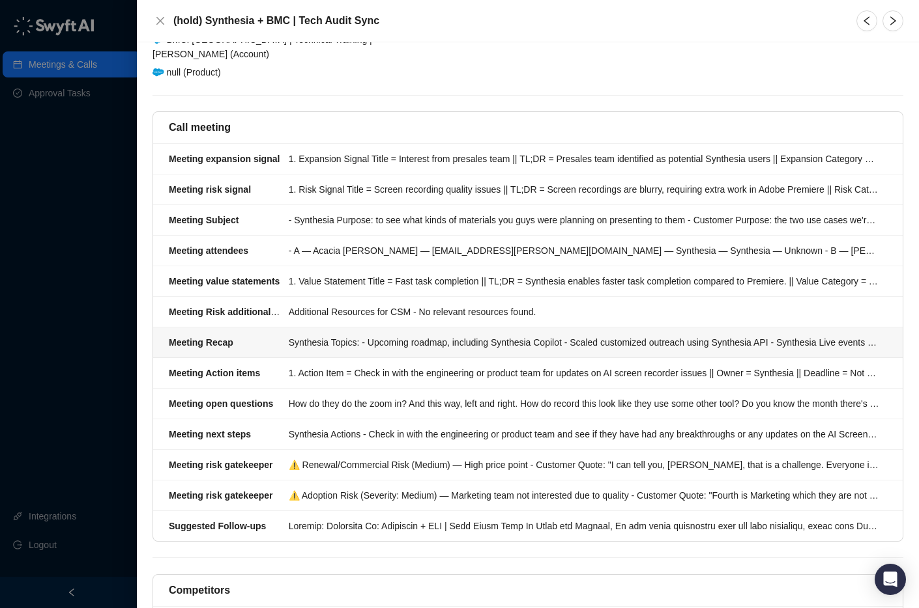
click at [268, 337] on div "Meeting Recap" at bounding box center [225, 342] width 112 height 14
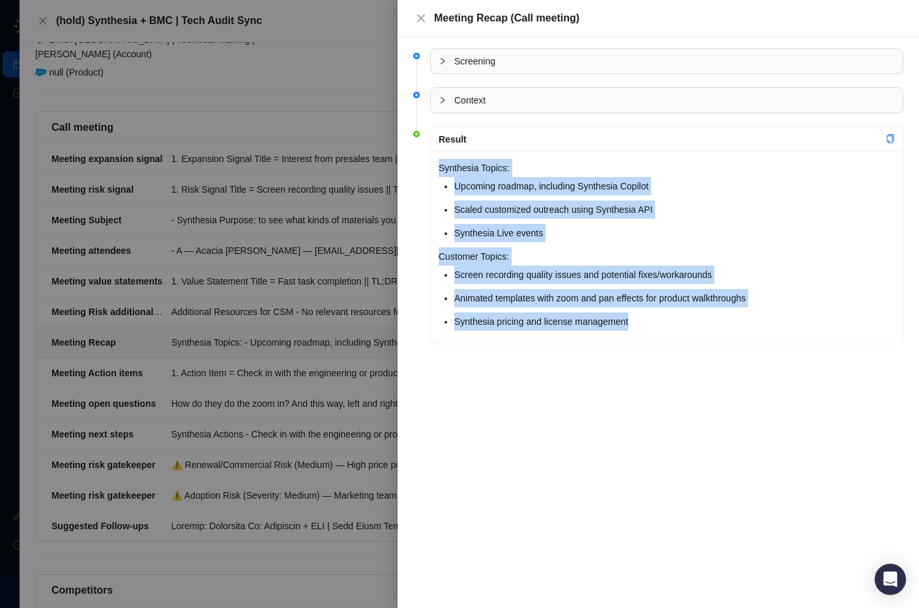
drag, startPoint x: 440, startPoint y: 166, endPoint x: 658, endPoint y: 322, distance: 268.5
click at [658, 322] on div "Synthesia Topics: Upcoming roadmap, including Synthesia Copilot Scaled customiz…" at bounding box center [667, 247] width 472 height 193
copy div "Synthesia Topics: Upcoming roadmap, including Synthesia Copilot Scaled customiz…"
click at [661, 322] on li "Synthesia pricing and license management" at bounding box center [674, 322] width 440 height 18
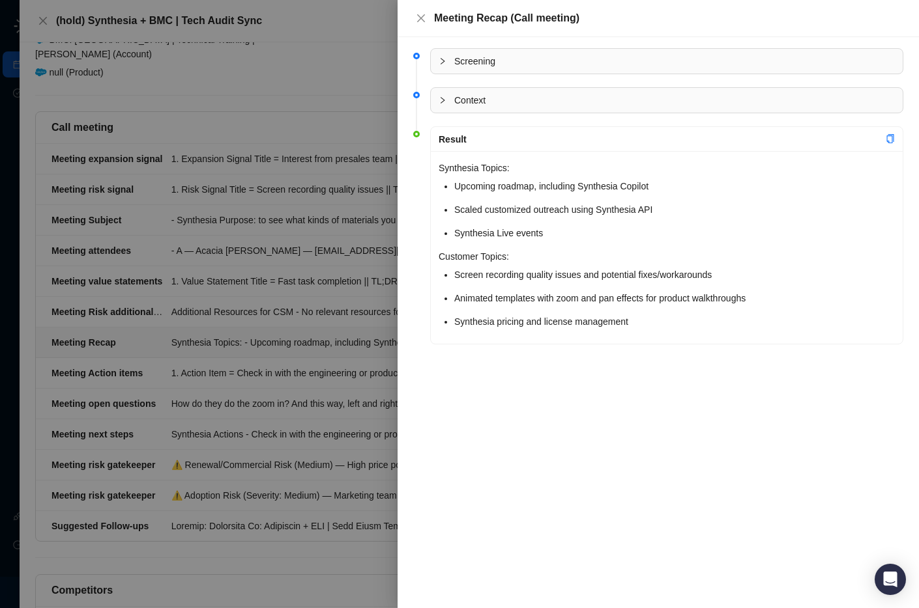
click at [143, 343] on div at bounding box center [459, 304] width 919 height 608
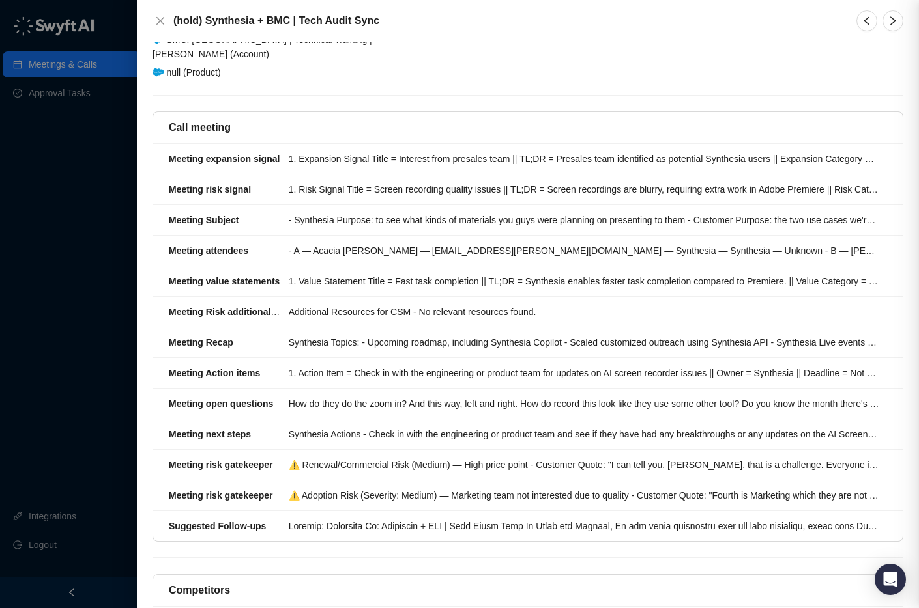
drag, startPoint x: 153, startPoint y: 365, endPoint x: 209, endPoint y: 369, distance: 56.2
click at [153, 365] on div at bounding box center [459, 304] width 919 height 608
click at [255, 368] on strong "Meeting Action items" at bounding box center [214, 373] width 91 height 10
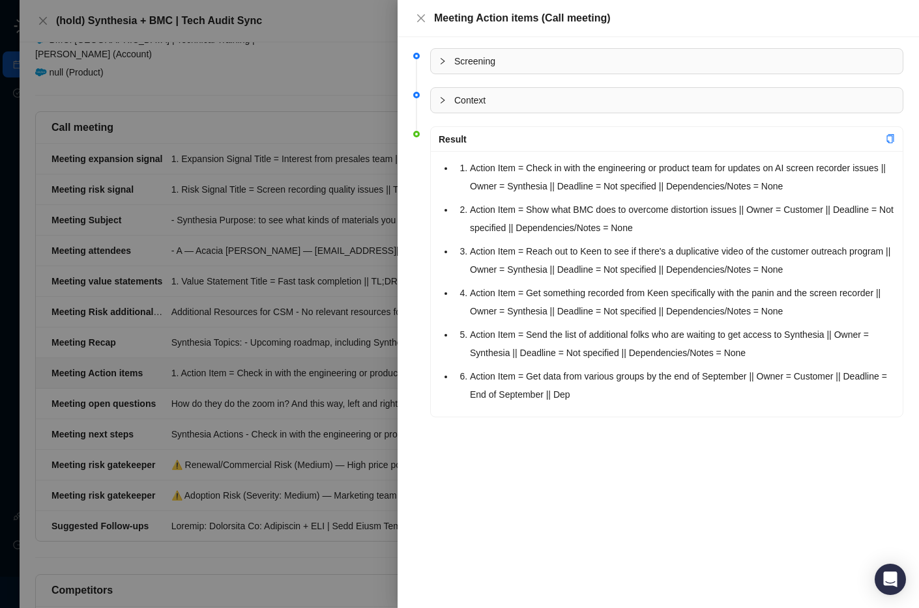
drag, startPoint x: 232, startPoint y: 288, endPoint x: 229, endPoint y: 397, distance: 109.5
click at [232, 288] on div at bounding box center [459, 304] width 919 height 608
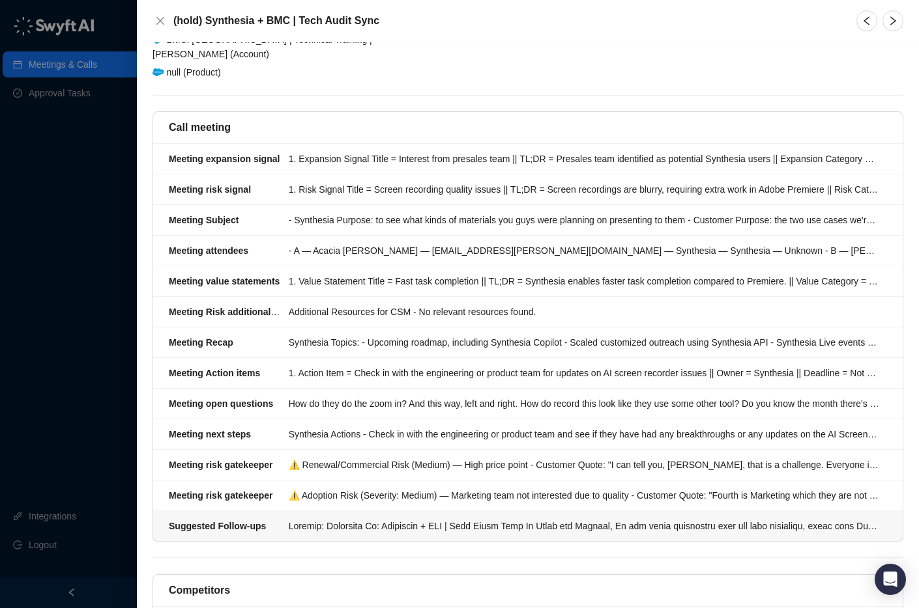
click at [315, 511] on li "Suggested Follow-ups" at bounding box center [527, 526] width 749 height 30
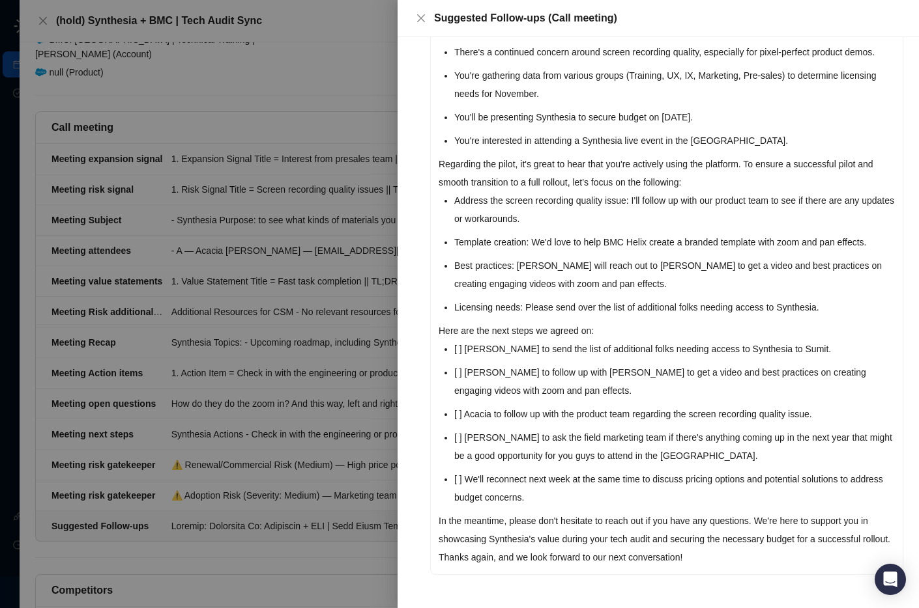
scroll to position [332, 0]
click at [285, 304] on div at bounding box center [459, 304] width 919 height 608
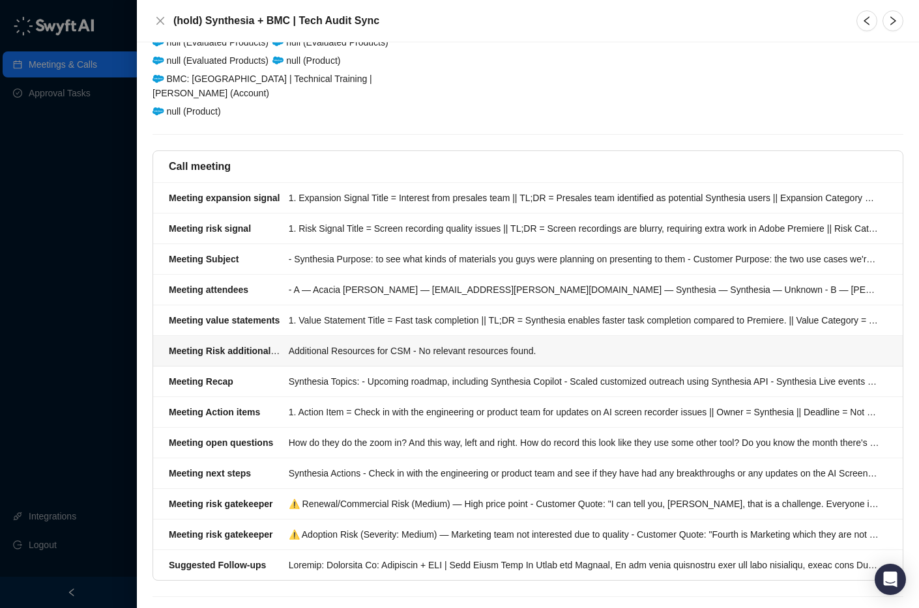
scroll to position [207, 0]
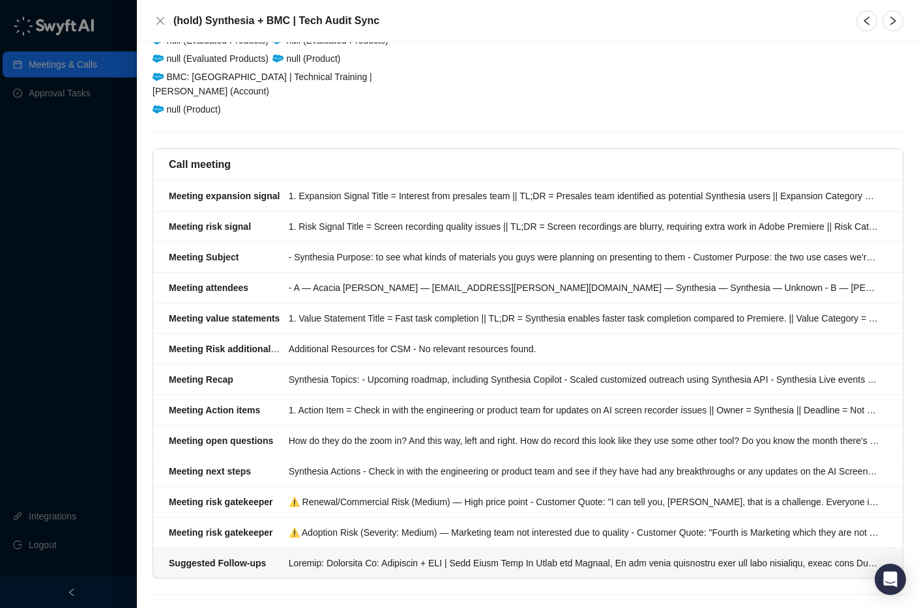
click at [272, 556] on div "Suggested Follow-ups" at bounding box center [225, 563] width 112 height 14
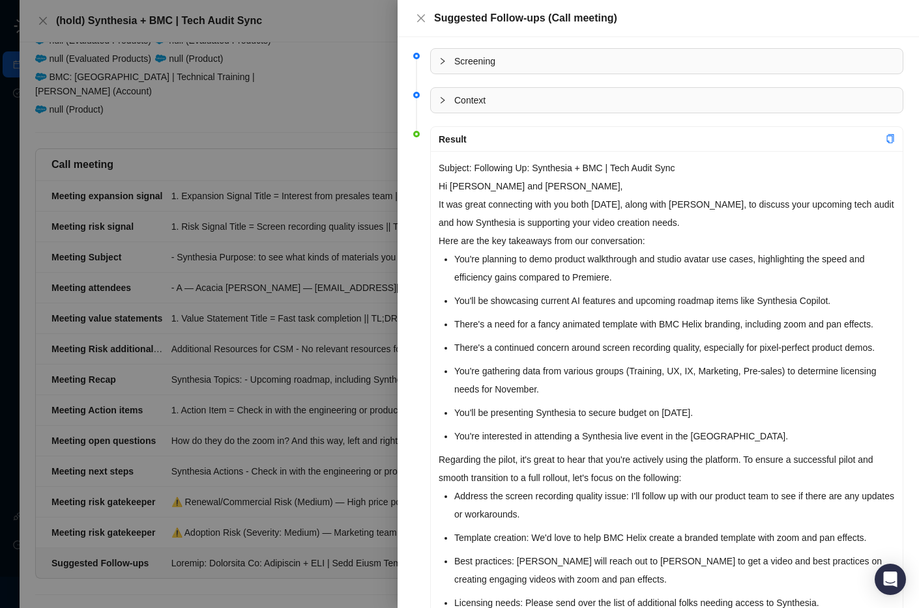
click at [203, 440] on div at bounding box center [459, 304] width 919 height 608
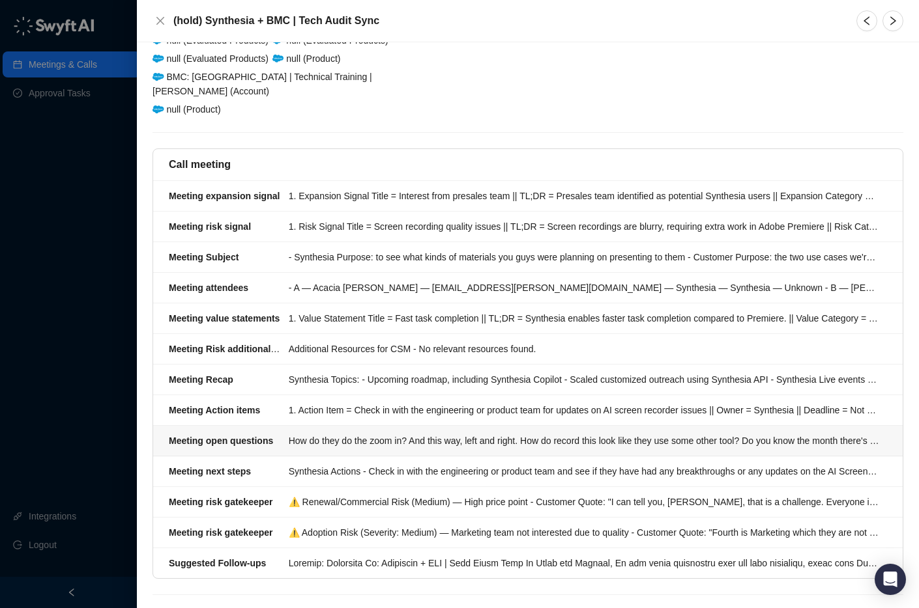
click at [260, 444] on li "Meeting open questions How do they do the zoom in? And this way, left and right…" at bounding box center [527, 441] width 749 height 31
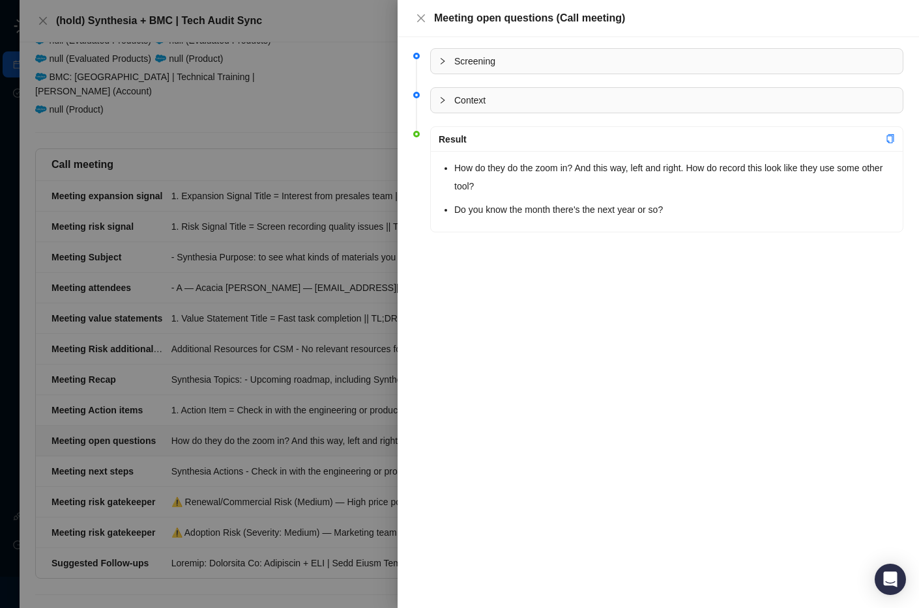
click at [232, 242] on div at bounding box center [459, 304] width 919 height 608
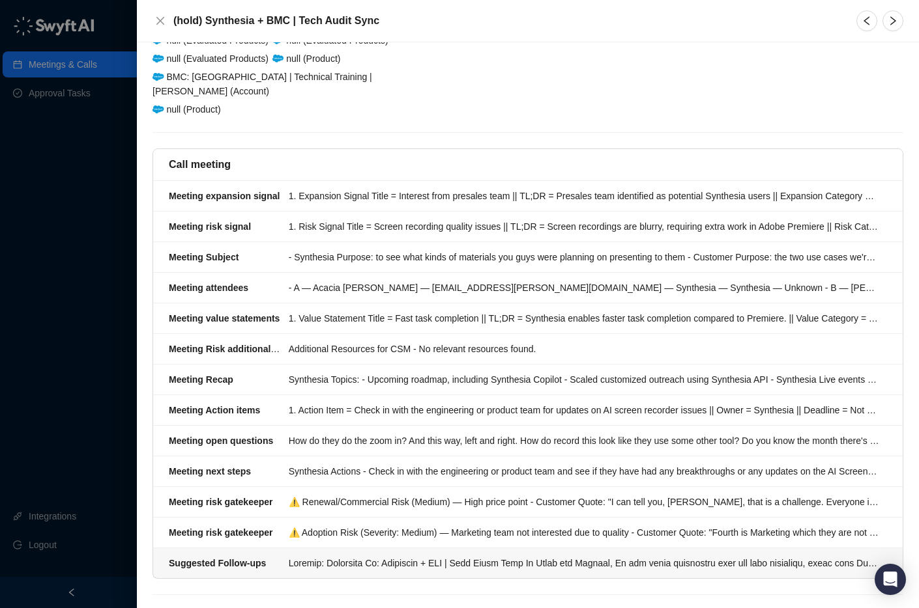
click at [264, 558] on strong "Suggested Follow-ups" at bounding box center [217, 563] width 97 height 10
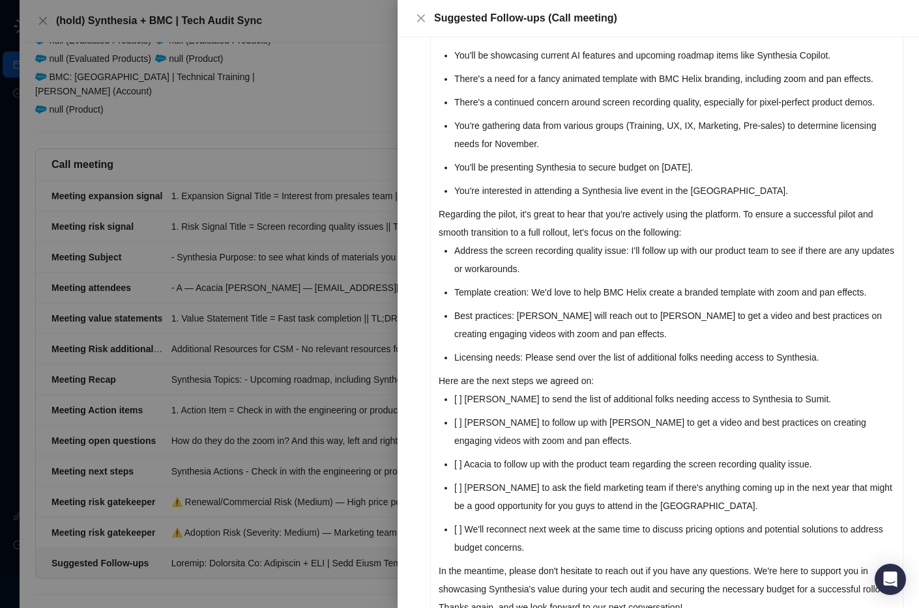
scroll to position [332, 0]
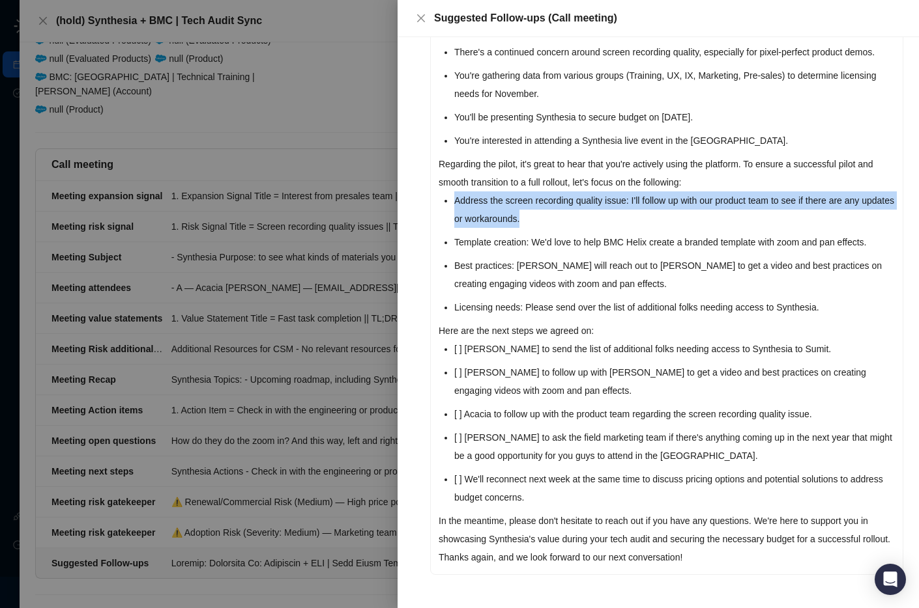
drag, startPoint x: 453, startPoint y: 182, endPoint x: 590, endPoint y: 199, distance: 137.3
click at [590, 199] on div "Subject: Following Up: Synthesia + BMC | Tech Audit Sync Hi Sumit and Mothusi, …" at bounding box center [667, 214] width 472 height 719
click at [590, 199] on li "Address the screen recording quality issue: I'll follow up with our product tea…" at bounding box center [674, 210] width 440 height 36
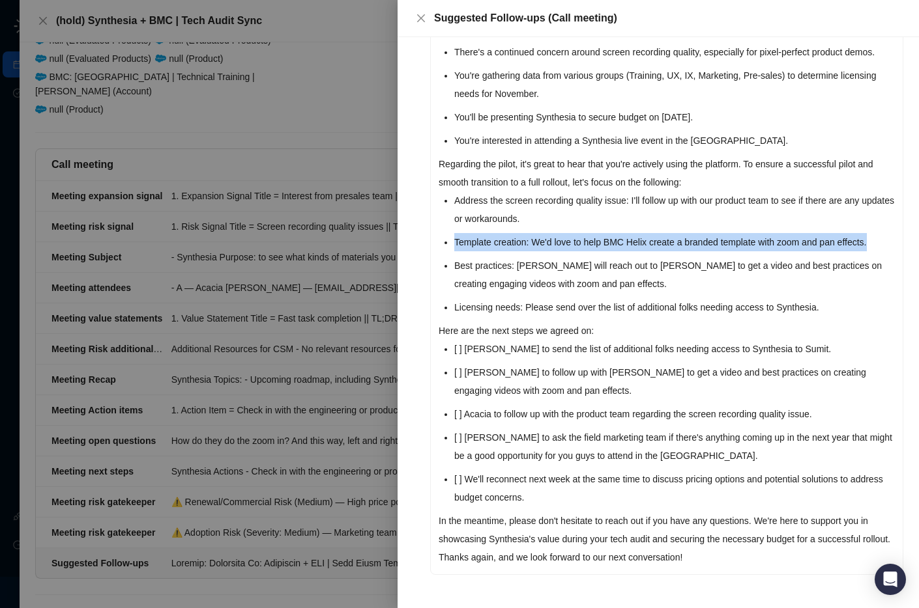
drag, startPoint x: 452, startPoint y: 223, endPoint x: 907, endPoint y: 222, distance: 454.7
click at [909, 222] on div "Screening Context Result Subject: Following Up: Synthesia + BMC | Tech Audit Sy…" at bounding box center [657, 322] width 521 height 571
click at [489, 233] on li "Template creation: We'd love to help BMC Helix create a branded template with z…" at bounding box center [674, 242] width 440 height 18
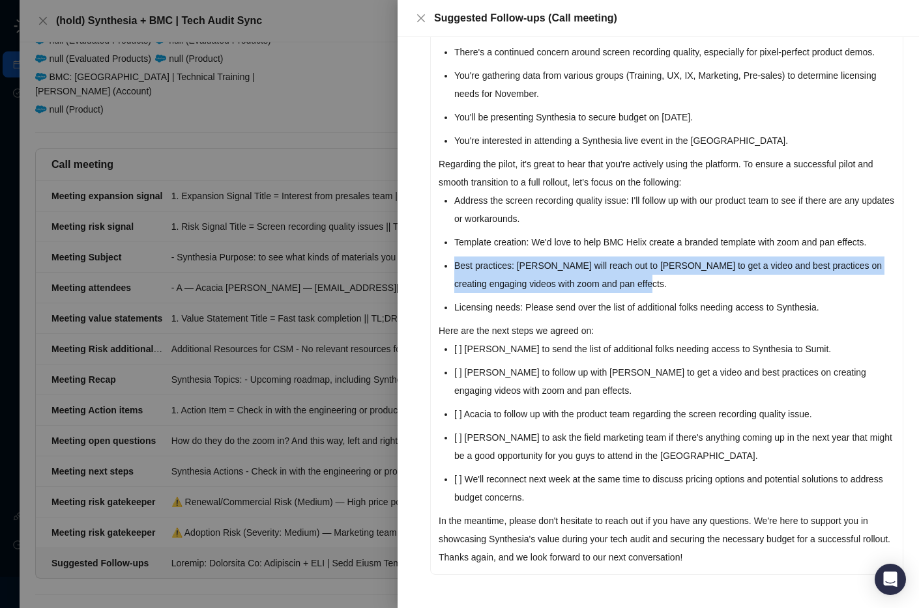
drag, startPoint x: 453, startPoint y: 244, endPoint x: 657, endPoint y: 266, distance: 205.0
click at [657, 266] on div "Subject: Following Up: Synthesia + BMC | Tech Audit Sync Hi Sumit and Mothusi, …" at bounding box center [667, 214] width 472 height 719
click at [657, 266] on li "Best practices: [PERSON_NAME] will reach out to [PERSON_NAME] to get a video an…" at bounding box center [674, 275] width 440 height 36
drag, startPoint x: 454, startPoint y: 249, endPoint x: 697, endPoint y: 261, distance: 243.3
click at [696, 260] on li "Best practices: [PERSON_NAME] will reach out to [PERSON_NAME] to get a video an…" at bounding box center [674, 275] width 440 height 36
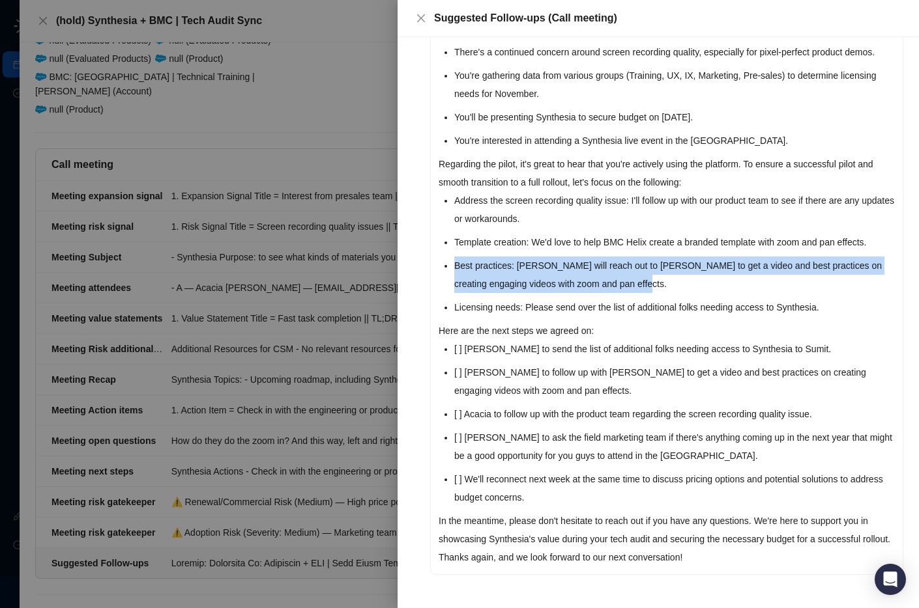
click at [698, 261] on li "Best practices: [PERSON_NAME] will reach out to [PERSON_NAME] to get a video an…" at bounding box center [674, 275] width 440 height 36
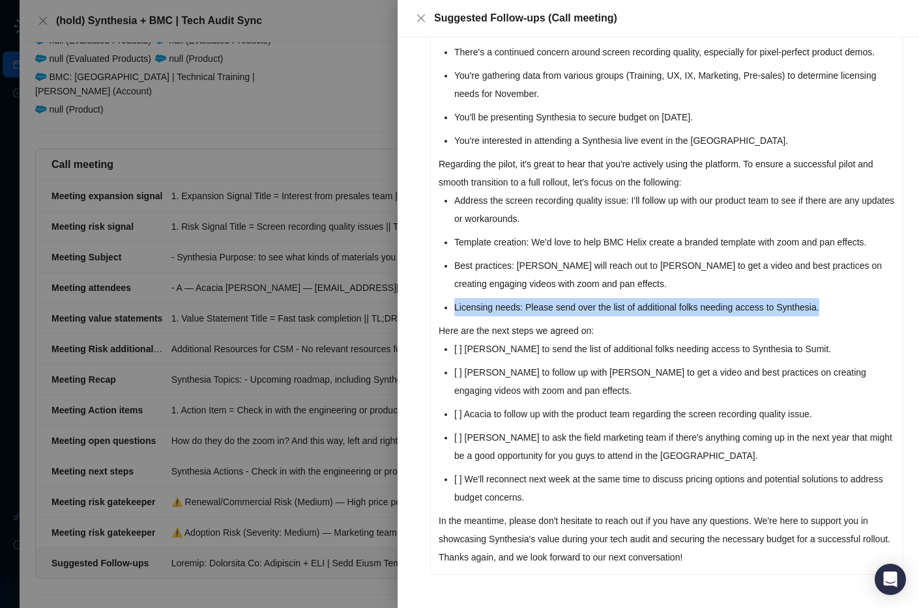
drag, startPoint x: 455, startPoint y: 289, endPoint x: 855, endPoint y: 296, distance: 400.0
click at [855, 298] on li "Licensing needs: Please send over the list of additional folks needing access t…" at bounding box center [674, 307] width 440 height 18
click at [835, 298] on li "Licensing needs: Please send over the list of additional folks needing access t…" at bounding box center [674, 307] width 440 height 18
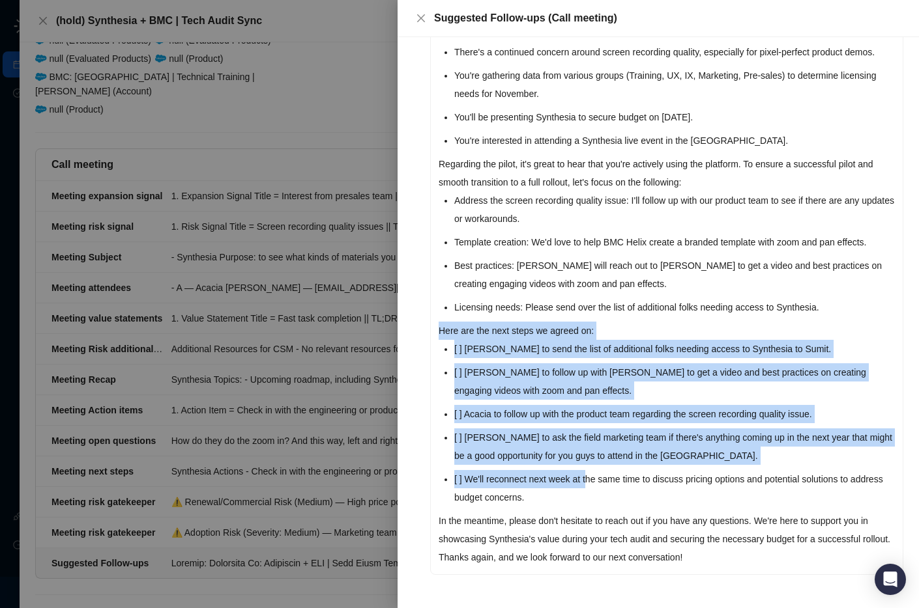
drag, startPoint x: 440, startPoint y: 313, endPoint x: 592, endPoint y: 469, distance: 217.9
click at [592, 469] on div "Subject: Following Up: Synthesia + BMC | Tech Audit Sync Hi Sumit and Mothusi, …" at bounding box center [667, 214] width 472 height 719
click at [673, 434] on li "[ ] [PERSON_NAME] to ask the field marketing team if there's anything coming up…" at bounding box center [674, 447] width 440 height 36
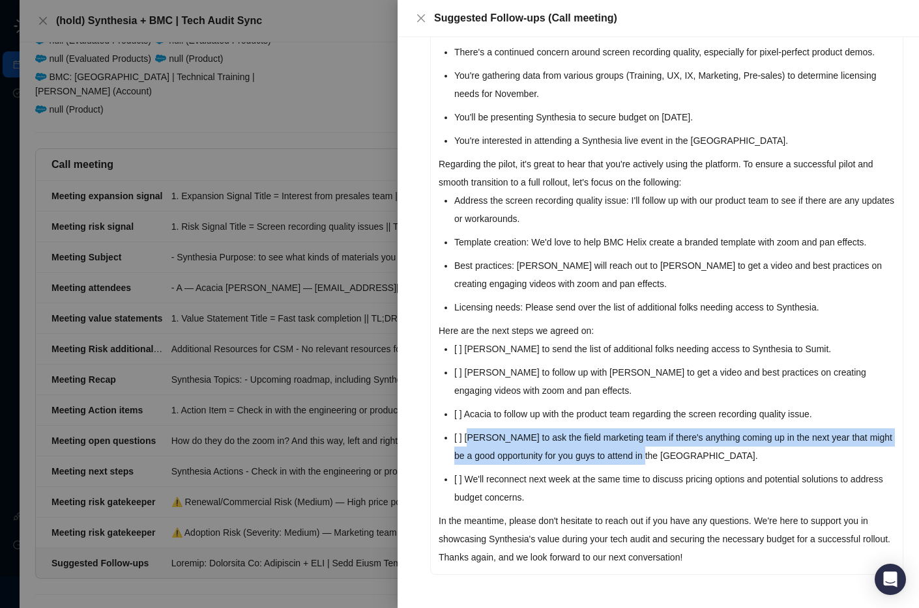
drag, startPoint x: 473, startPoint y: 419, endPoint x: 697, endPoint y: 442, distance: 225.3
click at [698, 442] on li "[ ] [PERSON_NAME] to ask the field marketing team if there's anything coming up…" at bounding box center [674, 447] width 440 height 36
click at [696, 442] on li "[ ] [PERSON_NAME] to ask the field marketing team if there's anything coming up…" at bounding box center [674, 447] width 440 height 36
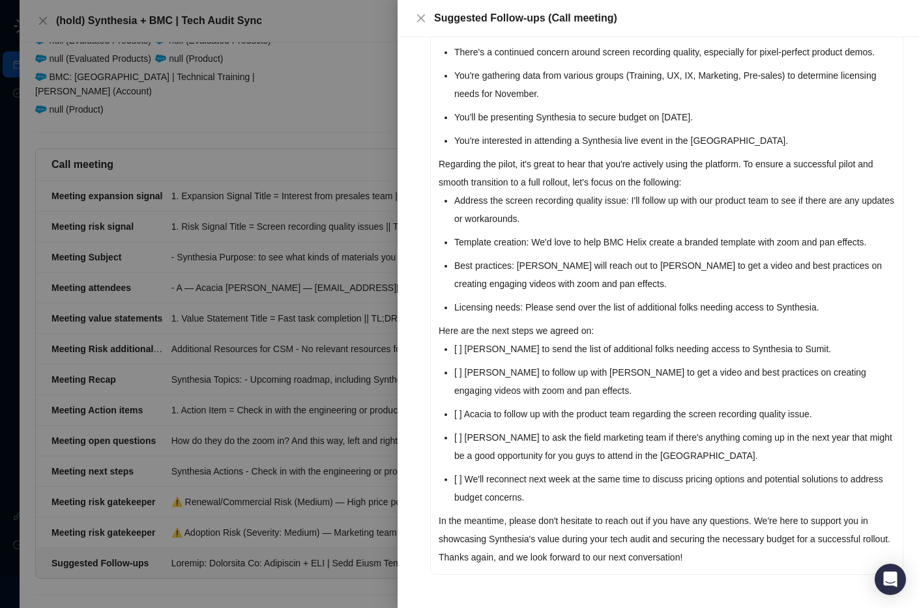
click at [483, 470] on li "[ ] We'll reconnect next week at the same time to discuss pricing options and p…" at bounding box center [674, 488] width 440 height 36
click at [470, 470] on li "[ ] We'll reconnect next week at the same time to discuss pricing options and p…" at bounding box center [674, 488] width 440 height 36
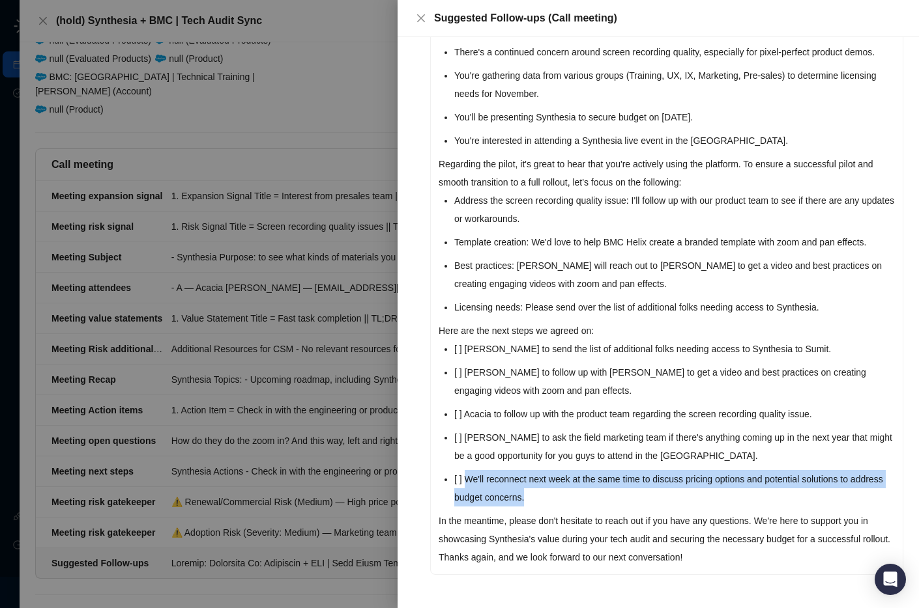
drag, startPoint x: 470, startPoint y: 463, endPoint x: 580, endPoint y: 476, distance: 110.9
click at [580, 476] on li "[ ] We'll reconnect next week at the same time to discuss pricing options and p…" at bounding box center [674, 488] width 440 height 36
click at [565, 476] on li "[ ] We'll reconnect next week at the same time to discuss pricing options and p…" at bounding box center [674, 488] width 440 height 36
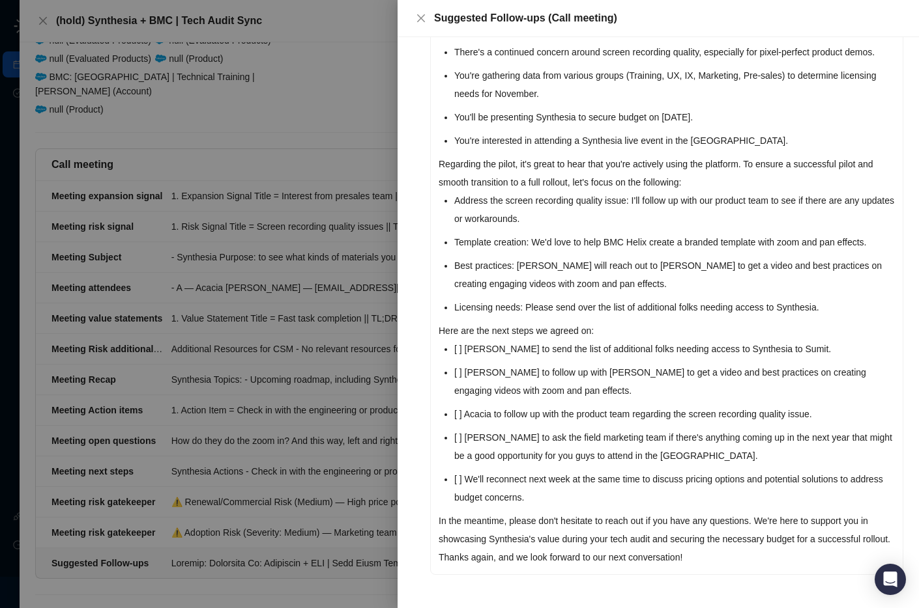
click at [308, 377] on div at bounding box center [459, 304] width 919 height 608
